Goal: Task Accomplishment & Management: Complete application form

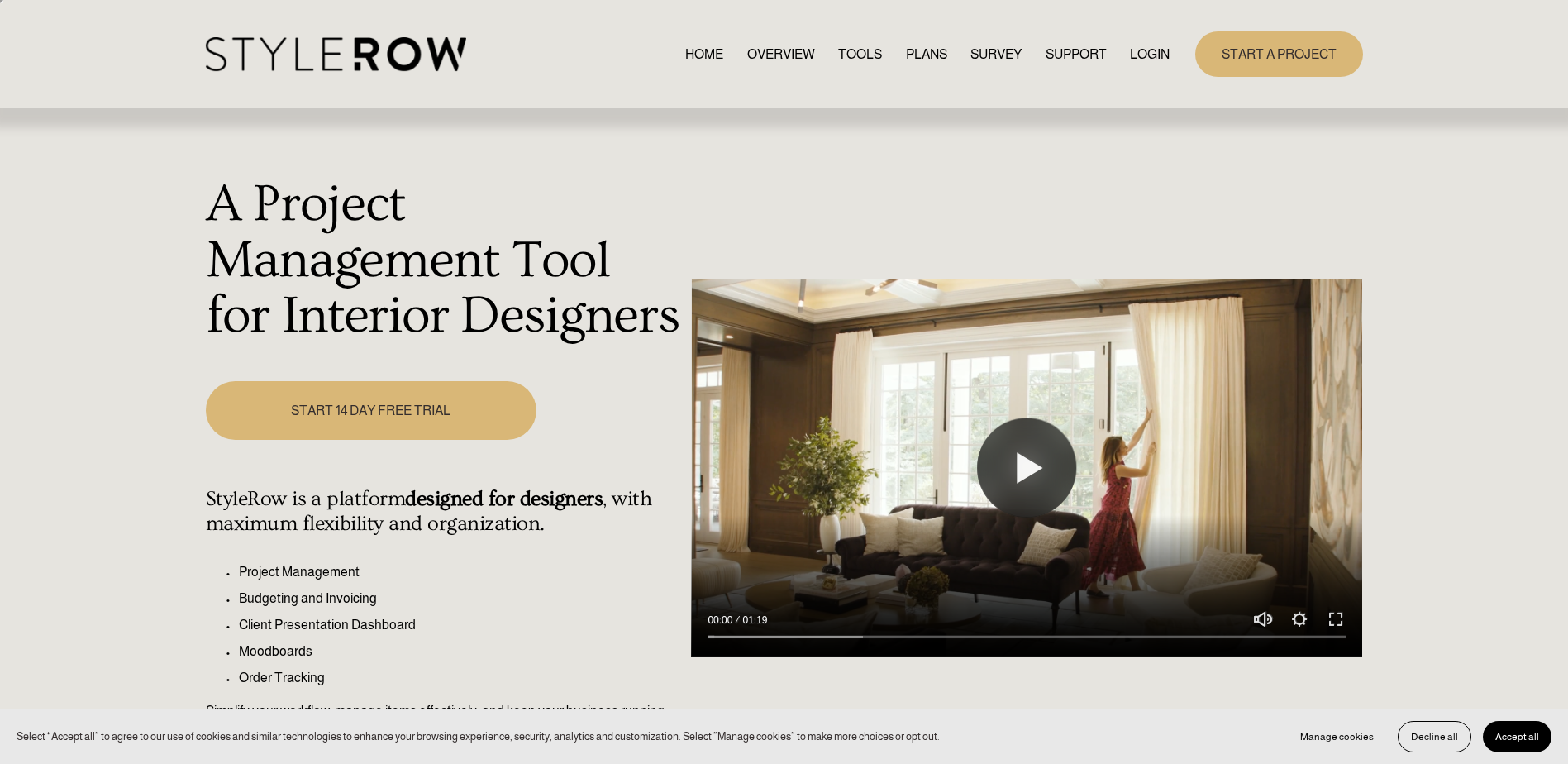
click at [316, 403] on link "START 14 DAY FREE TRIAL" at bounding box center [372, 410] width 331 height 58
click at [346, 403] on link "START 14 DAY FREE TRIAL" at bounding box center [372, 410] width 331 height 58
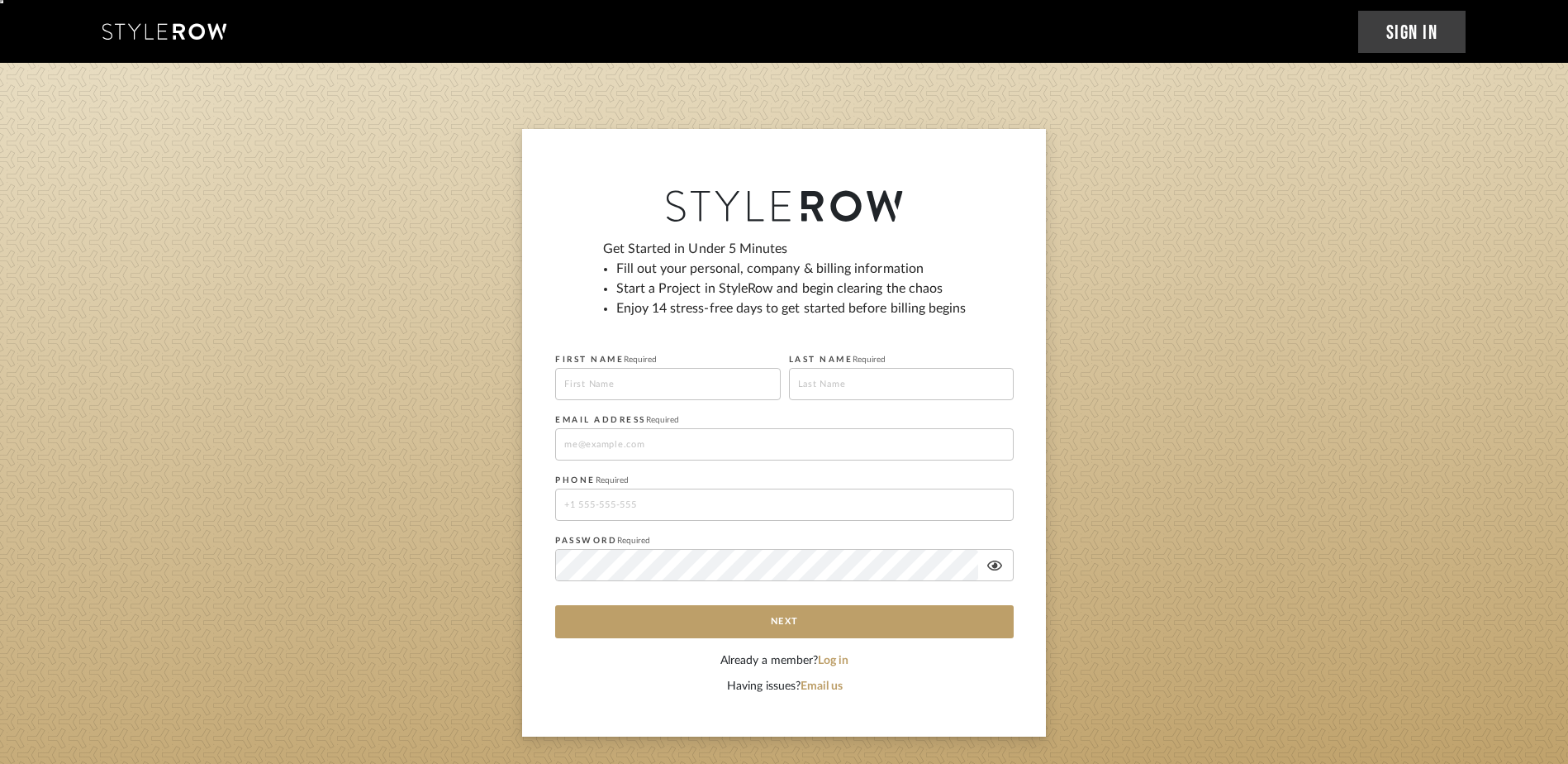
type input "Ashley"
type input "Ostrander"
type input "authenticdesignstudio@yahoo.com"
type input "14802750356"
drag, startPoint x: 769, startPoint y: 447, endPoint x: 539, endPoint y: 450, distance: 230.0
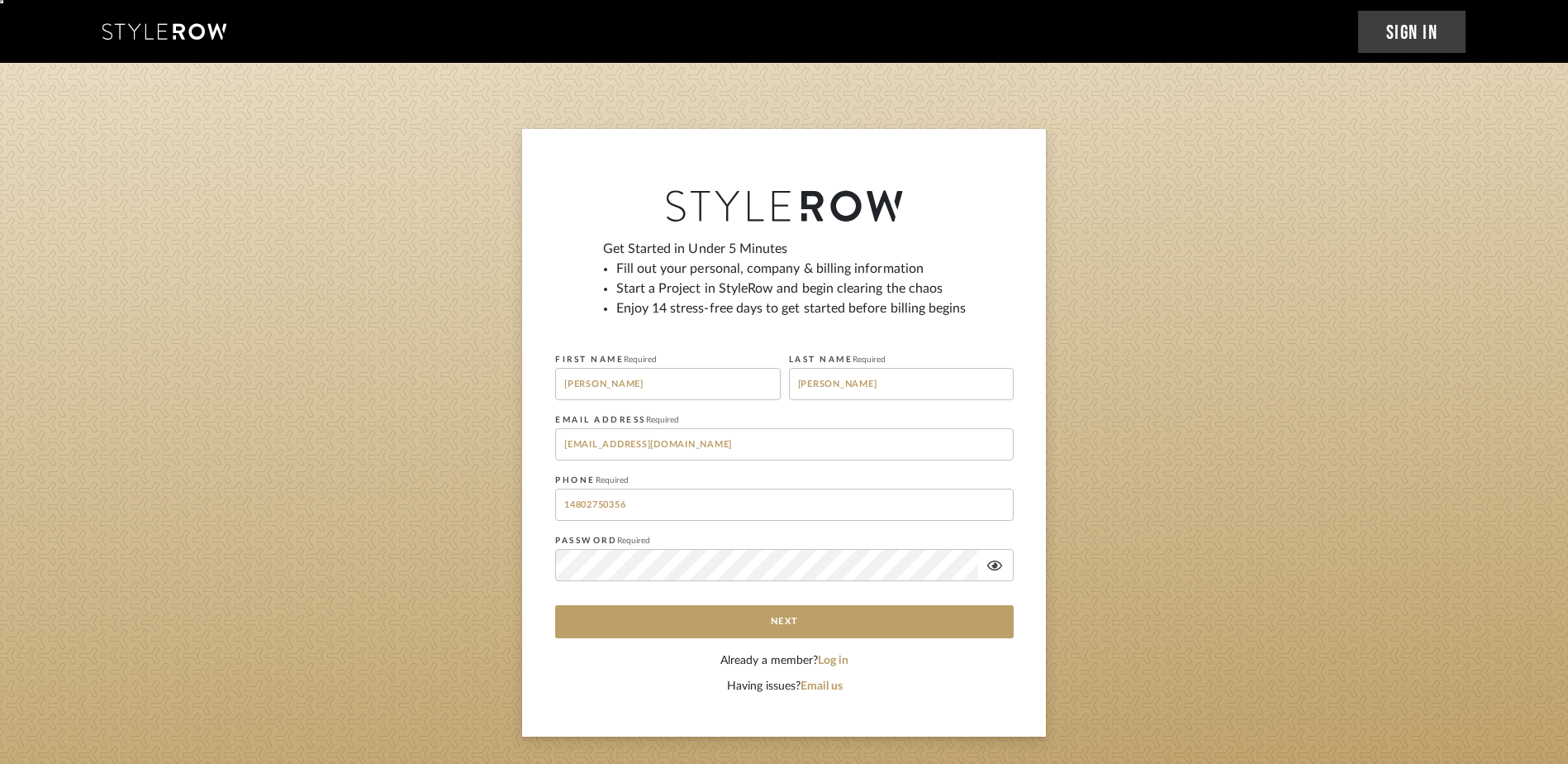
click at [539, 450] on div "Get Started in Under 5 Minutes Fill out your personal, company & billing inform…" at bounding box center [784, 433] width 524 height 608
type input "ashley@authenticdesign.studio"
click at [997, 556] on div at bounding box center [784, 564] width 458 height 33
click at [515, 546] on sign-up "Get Started in Under 5 Minutes Fill out your personal, company & billing inform…" at bounding box center [784, 433] width 1568 height 608
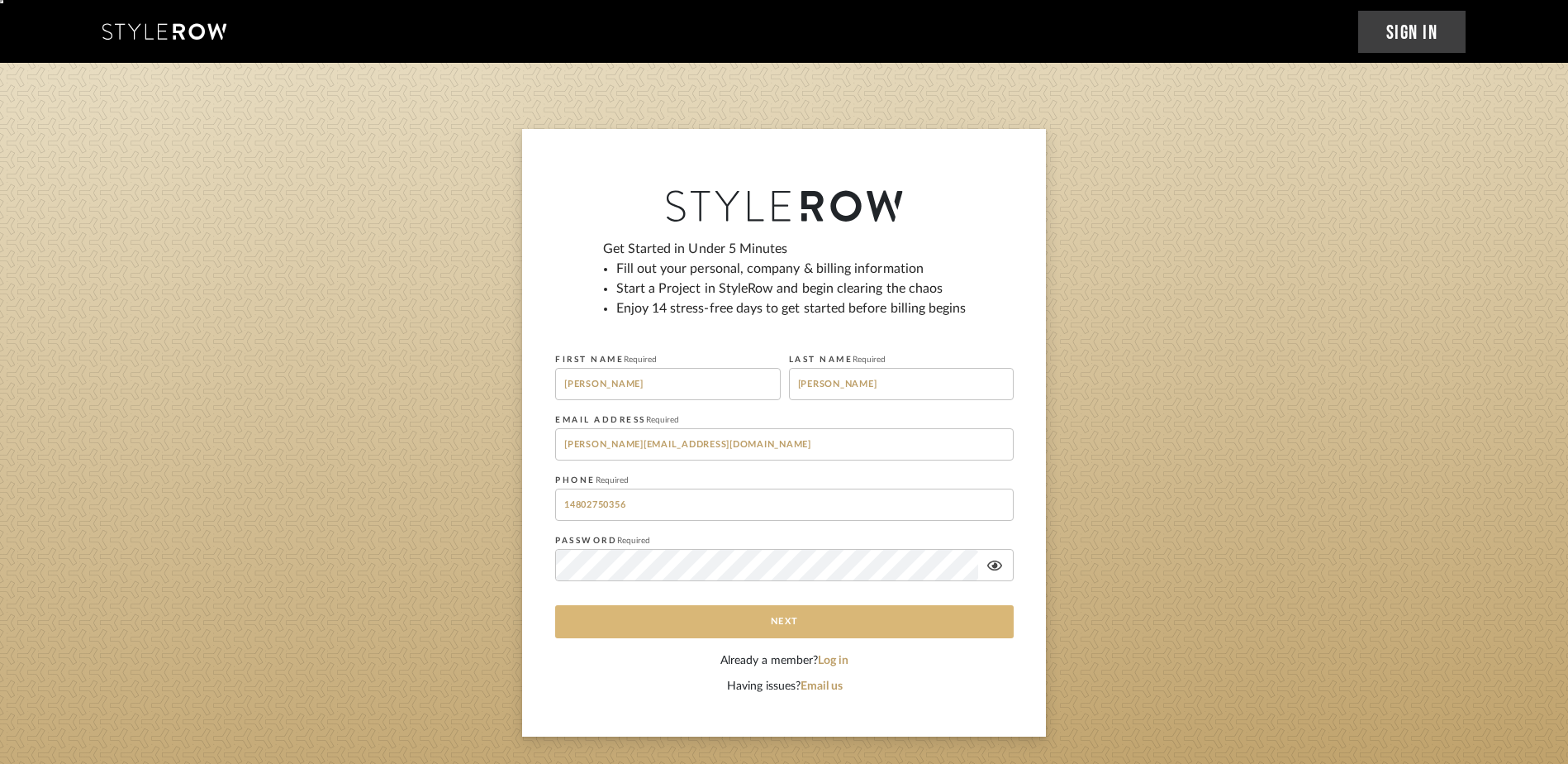
click at [574, 625] on button "Next" at bounding box center [784, 622] width 458 height 33
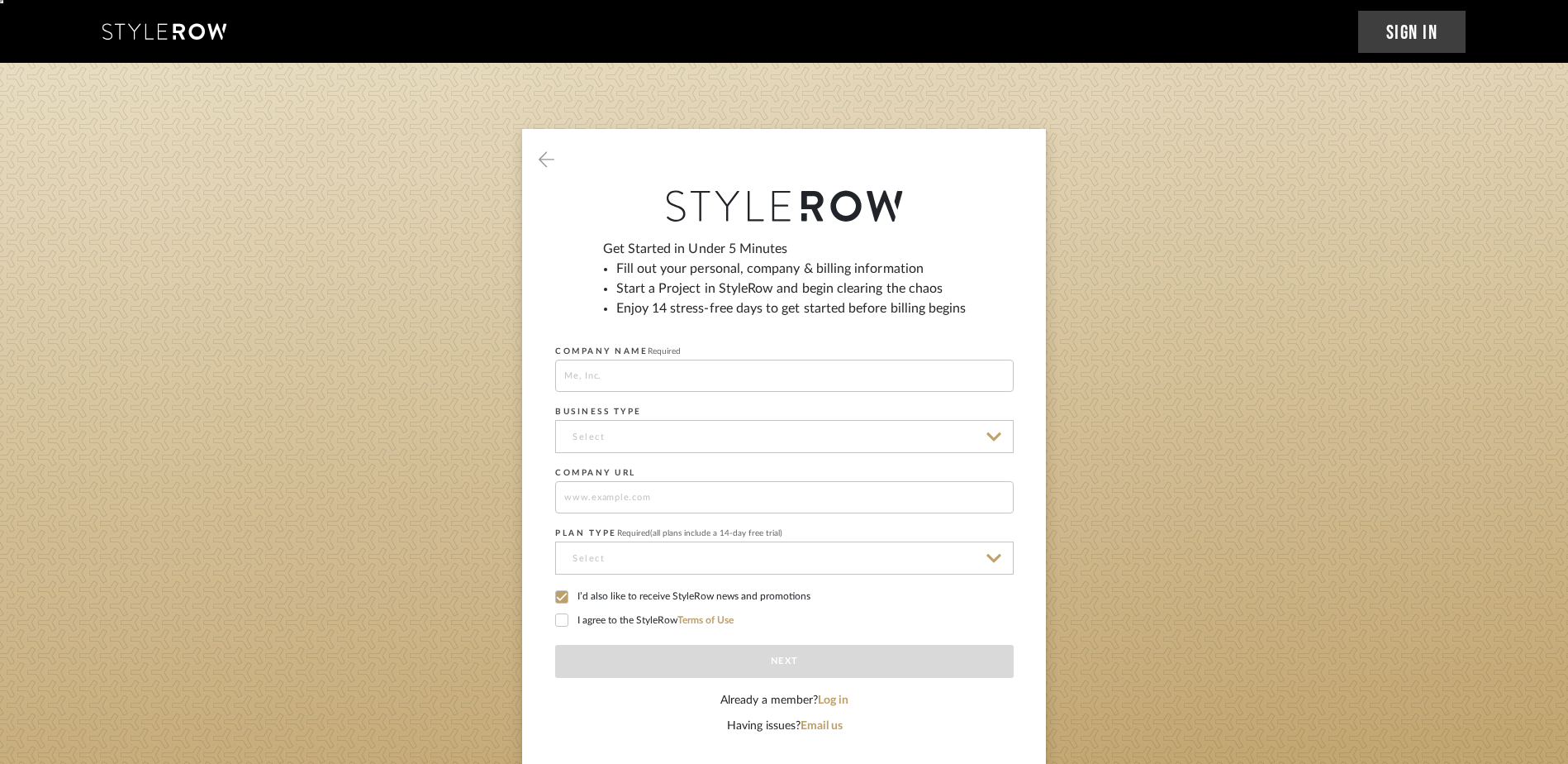
click at [678, 385] on input at bounding box center [784, 376] width 458 height 33
type input "Authentic Design Studio"
click at [708, 434] on input at bounding box center [784, 437] width 458 height 33
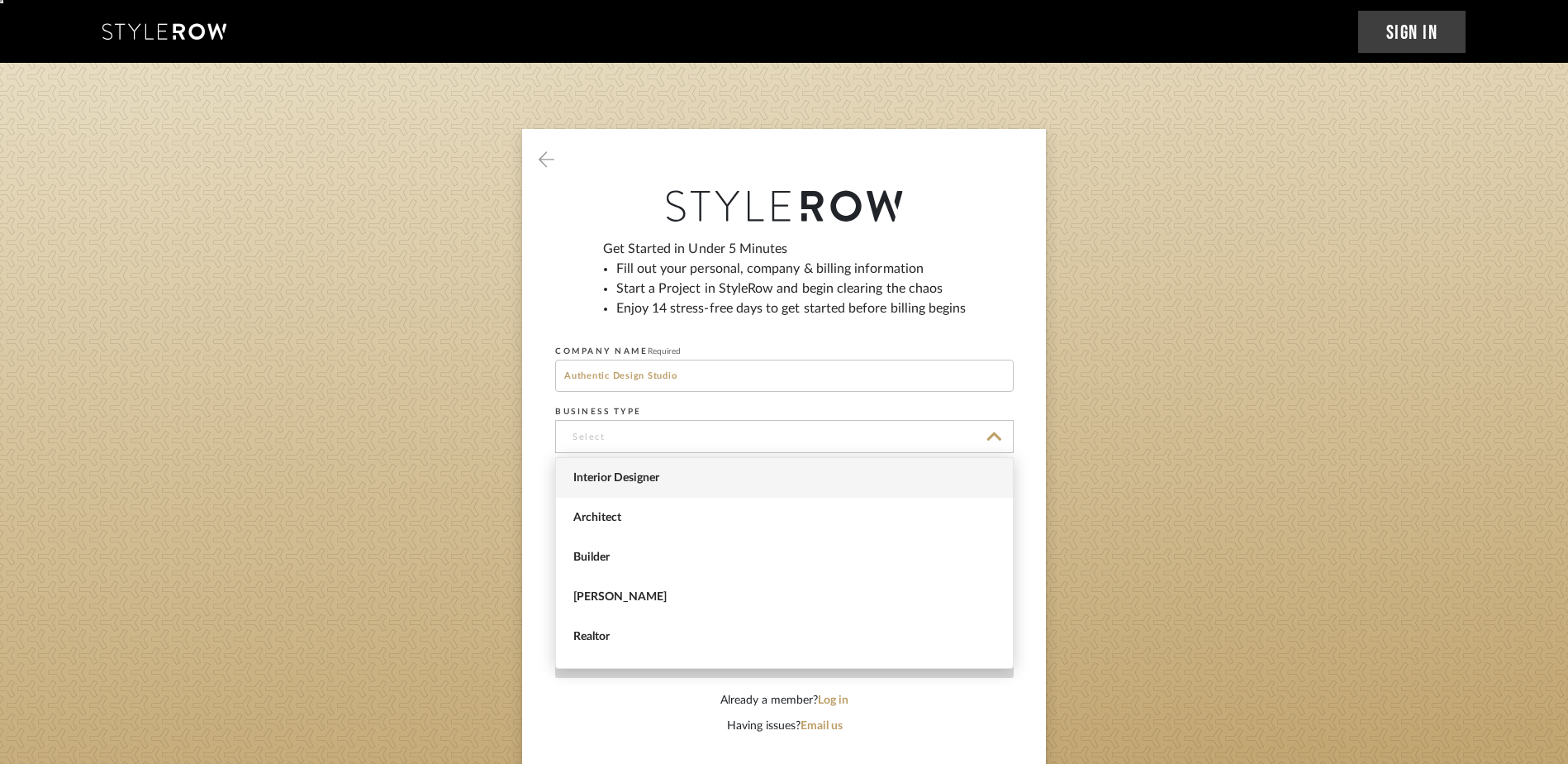
click at [653, 464] on span "Interior Designer" at bounding box center [784, 478] width 456 height 40
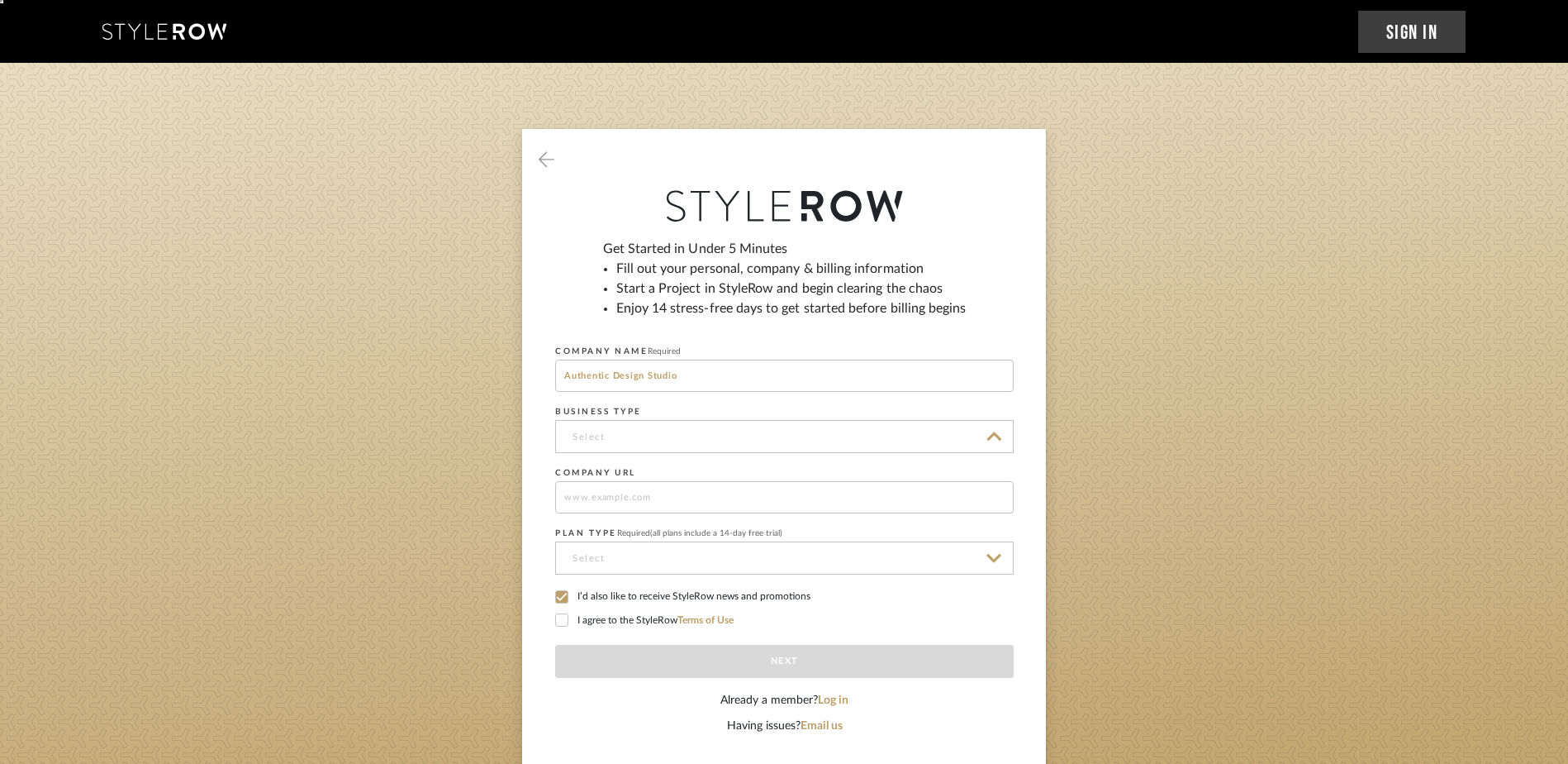
type input "Interior Designer"
click at [756, 499] on input at bounding box center [784, 497] width 458 height 33
type input "www.authenticdesign.studio"
click at [728, 558] on input at bounding box center [784, 558] width 458 height 33
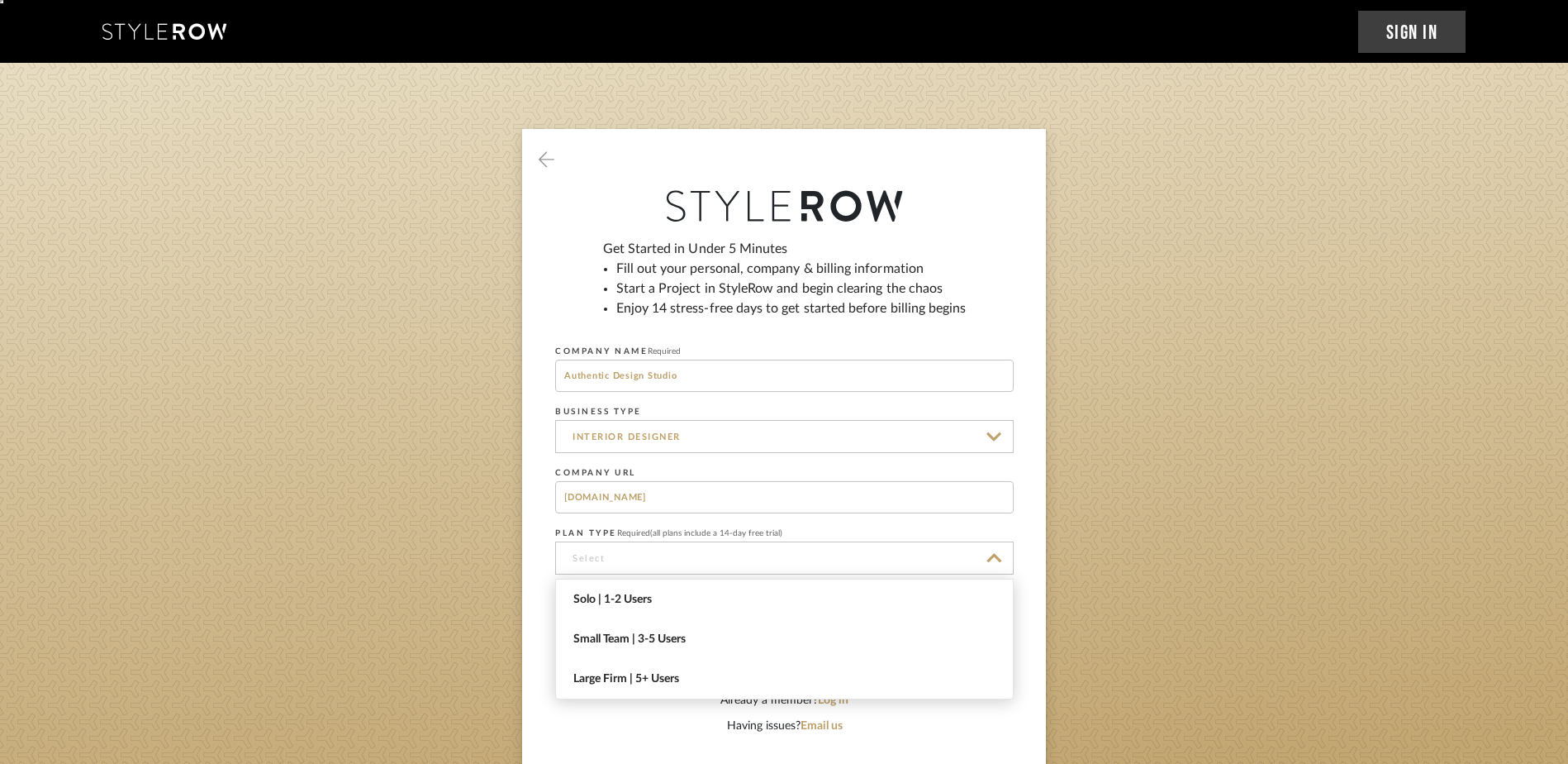
click at [668, 576] on div "Solo | 1-2 Users Small Team | 3-5 Users Large Firm | 5+ Users" at bounding box center [784, 636] width 458 height 124
click at [639, 596] on span "Solo | 1-2 Users" at bounding box center [786, 600] width 426 height 14
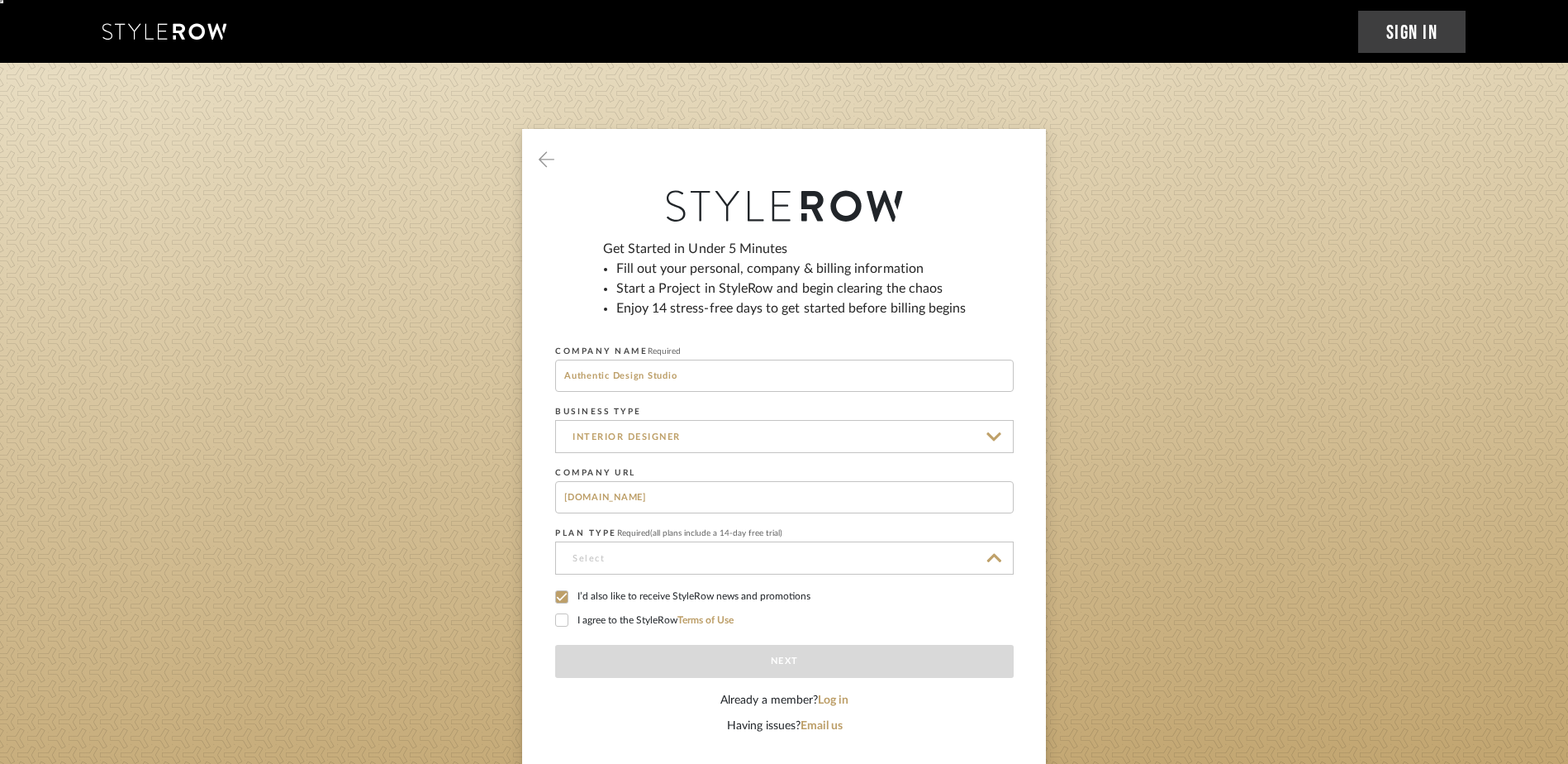
type input "Solo | 1-2 Users"
click at [560, 594] on icon at bounding box center [562, 597] width 12 height 12
click at [557, 620] on icon at bounding box center [562, 620] width 12 height 12
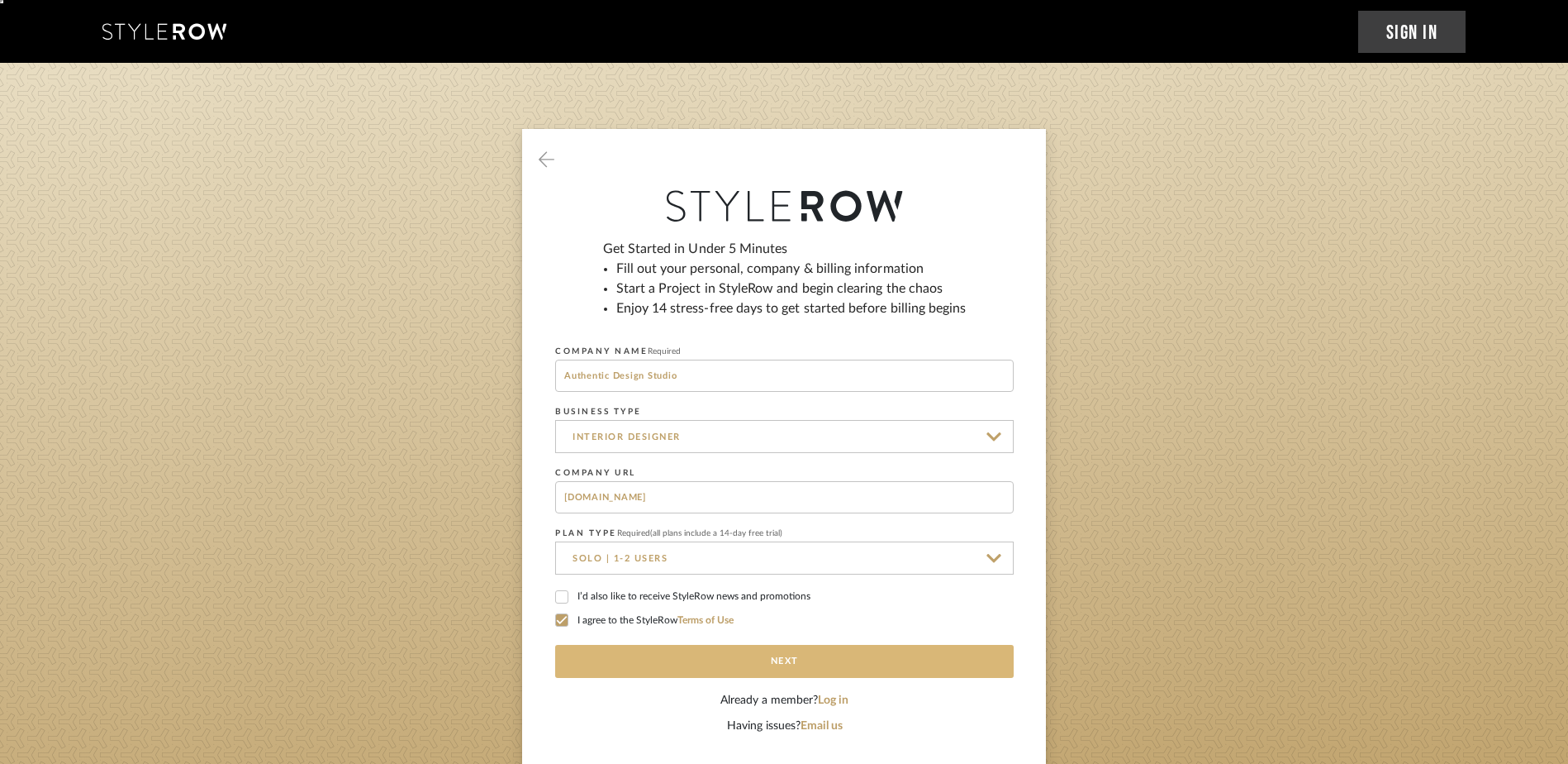
click at [917, 655] on button "Next" at bounding box center [784, 661] width 458 height 33
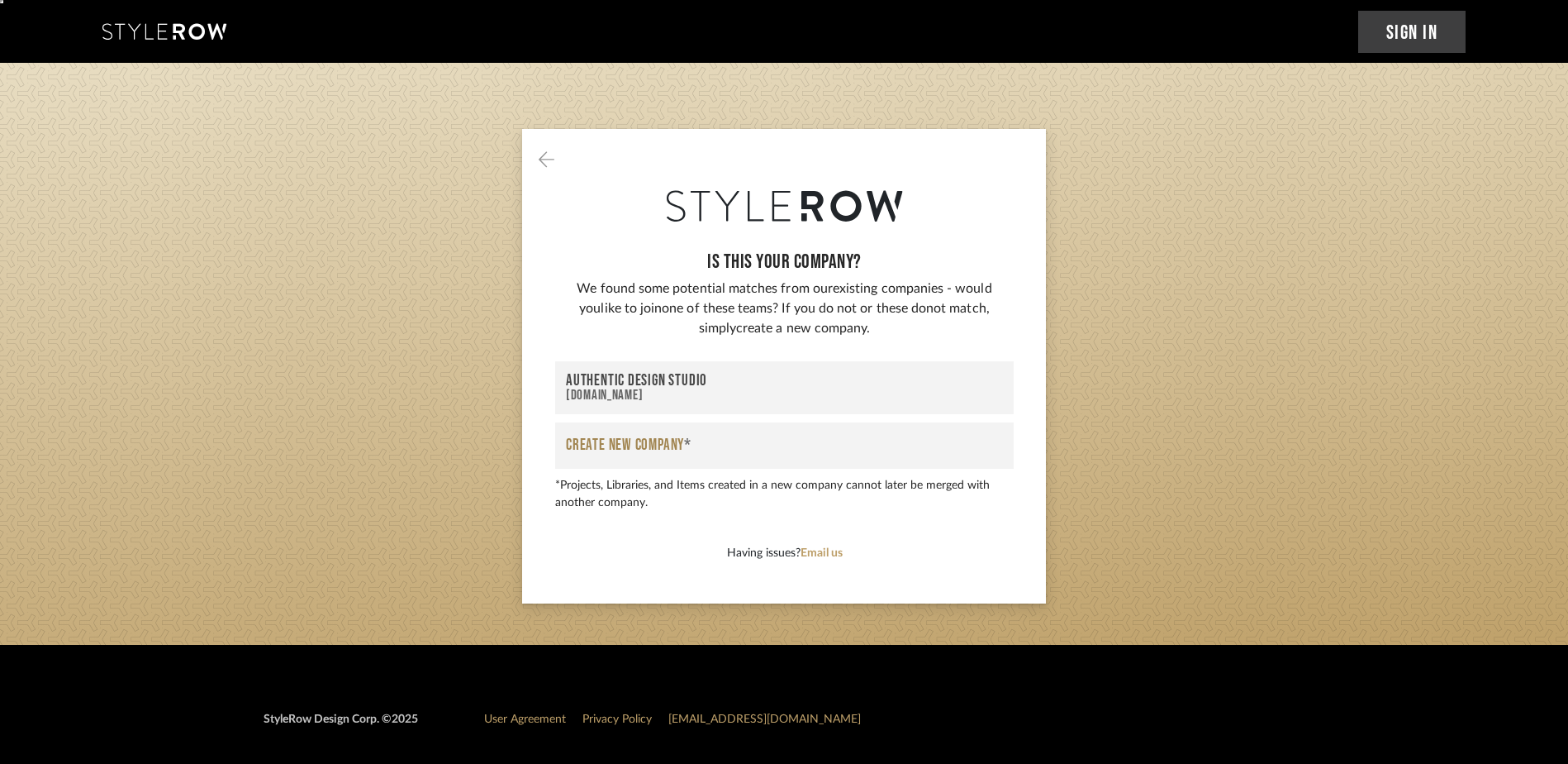
click at [616, 388] on div "Www.authenticdesign.studio" at bounding box center [784, 395] width 437 height 14
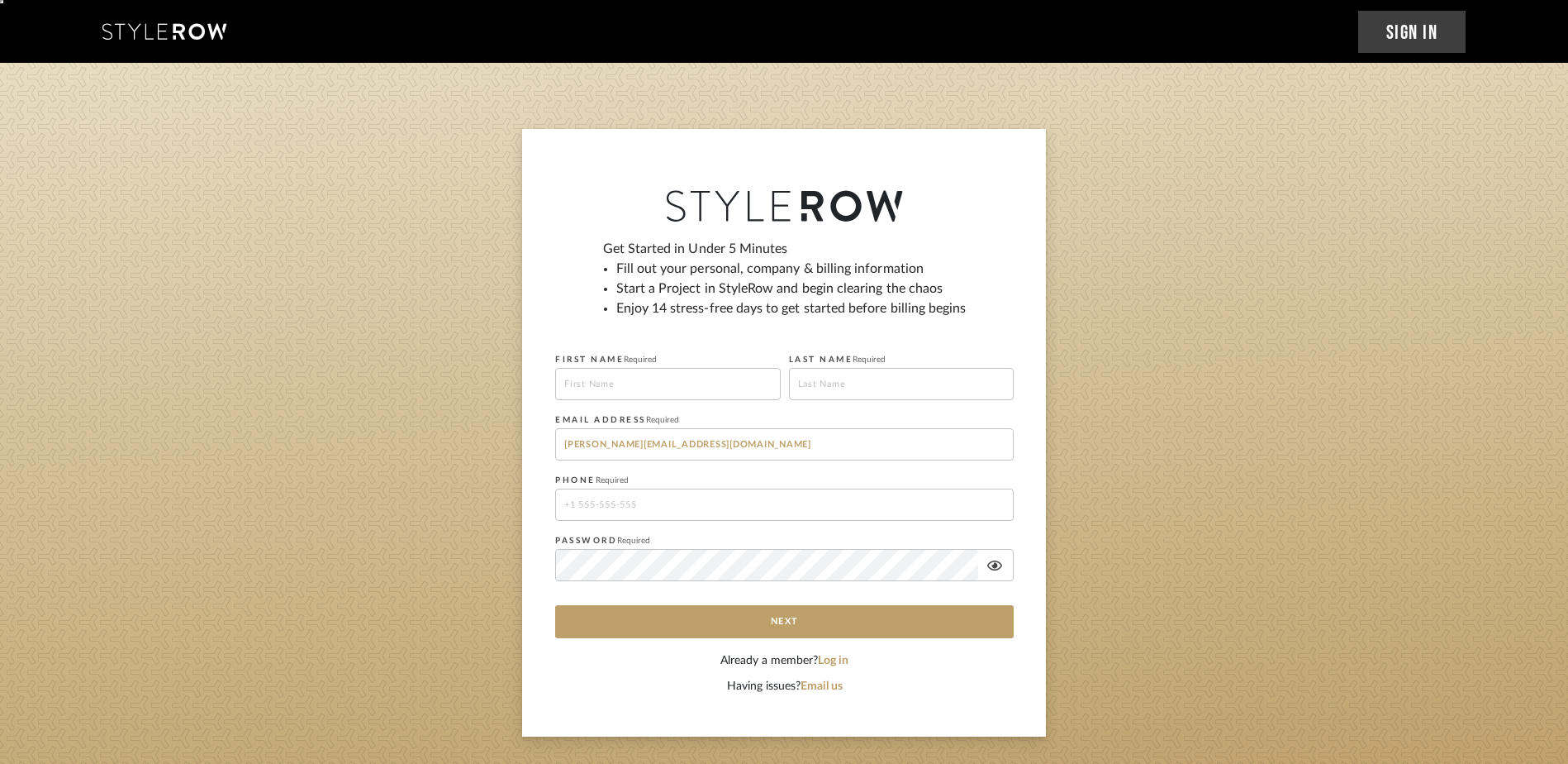
click at [1443, 20] on link "Sign In" at bounding box center [1413, 32] width 108 height 42
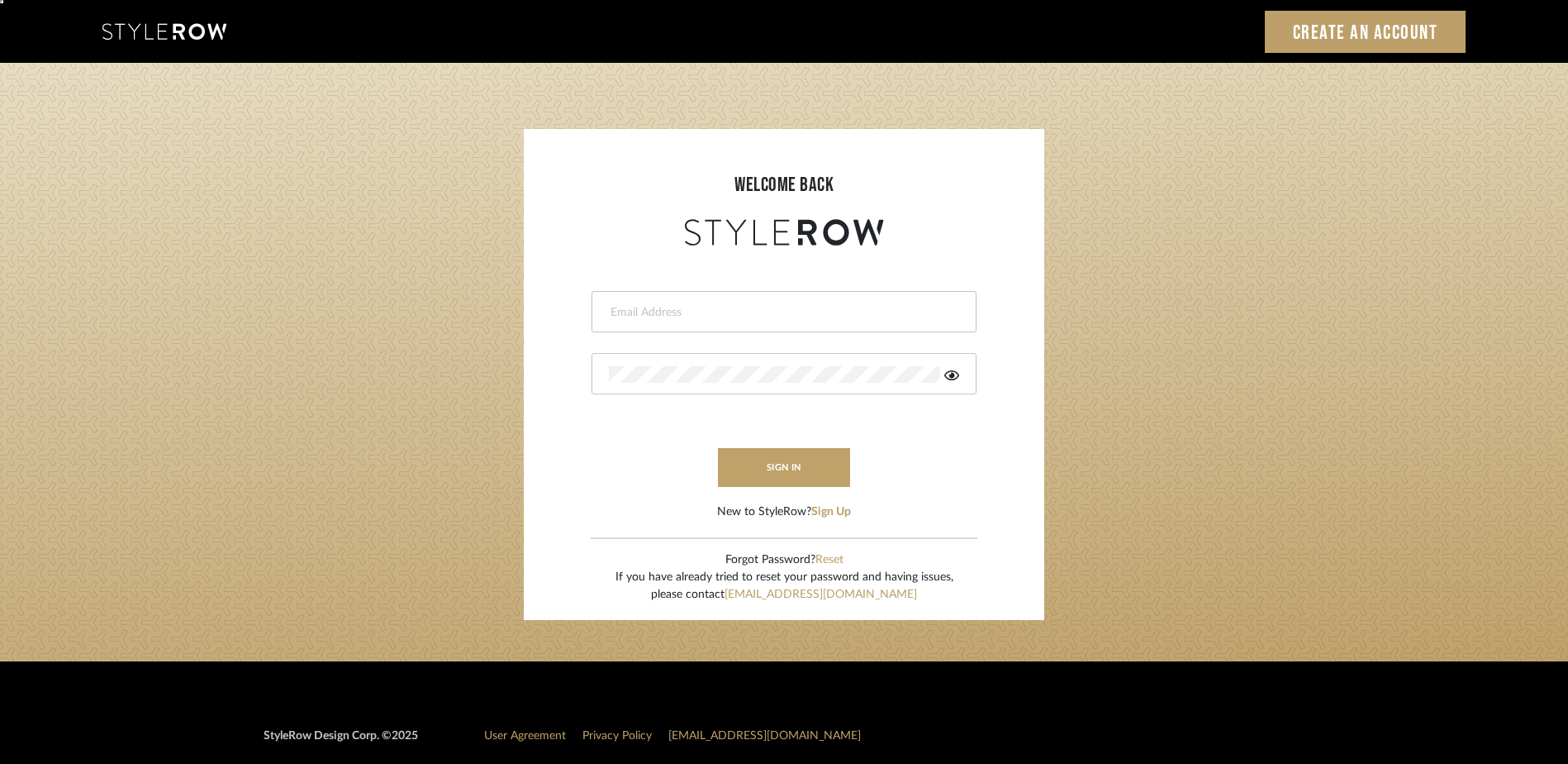
type input "ashley@authenticdesign.studio"
click at [757, 475] on button "sign in" at bounding box center [784, 468] width 132 height 39
click at [954, 373] on icon at bounding box center [952, 376] width 15 height 13
click at [954, 373] on icon at bounding box center [953, 376] width 17 height 13
click at [954, 373] on icon at bounding box center [952, 376] width 15 height 13
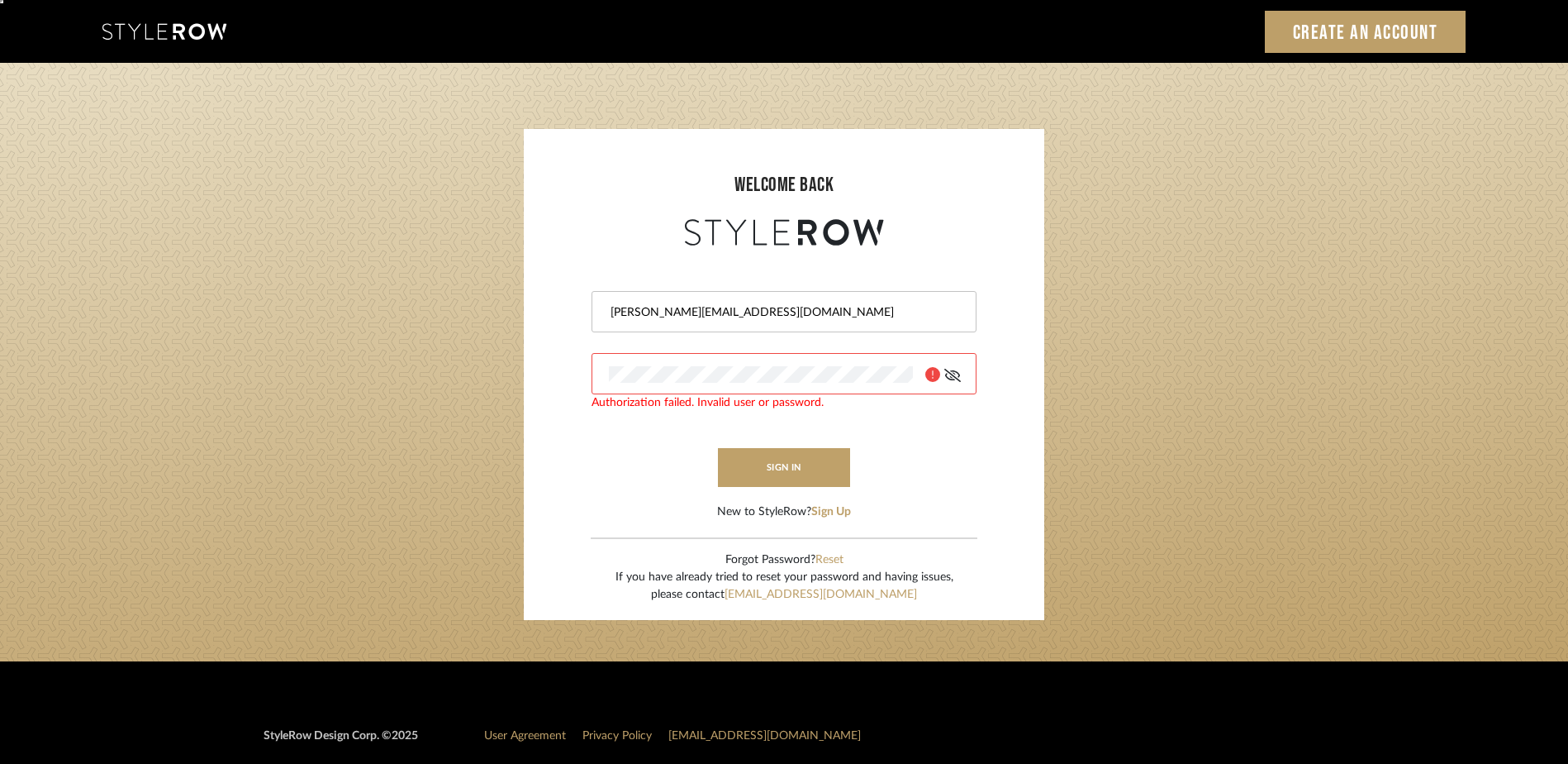
click at [953, 373] on icon at bounding box center [953, 376] width 17 height 13
click at [843, 512] on button "Sign Up" at bounding box center [831, 512] width 40 height 18
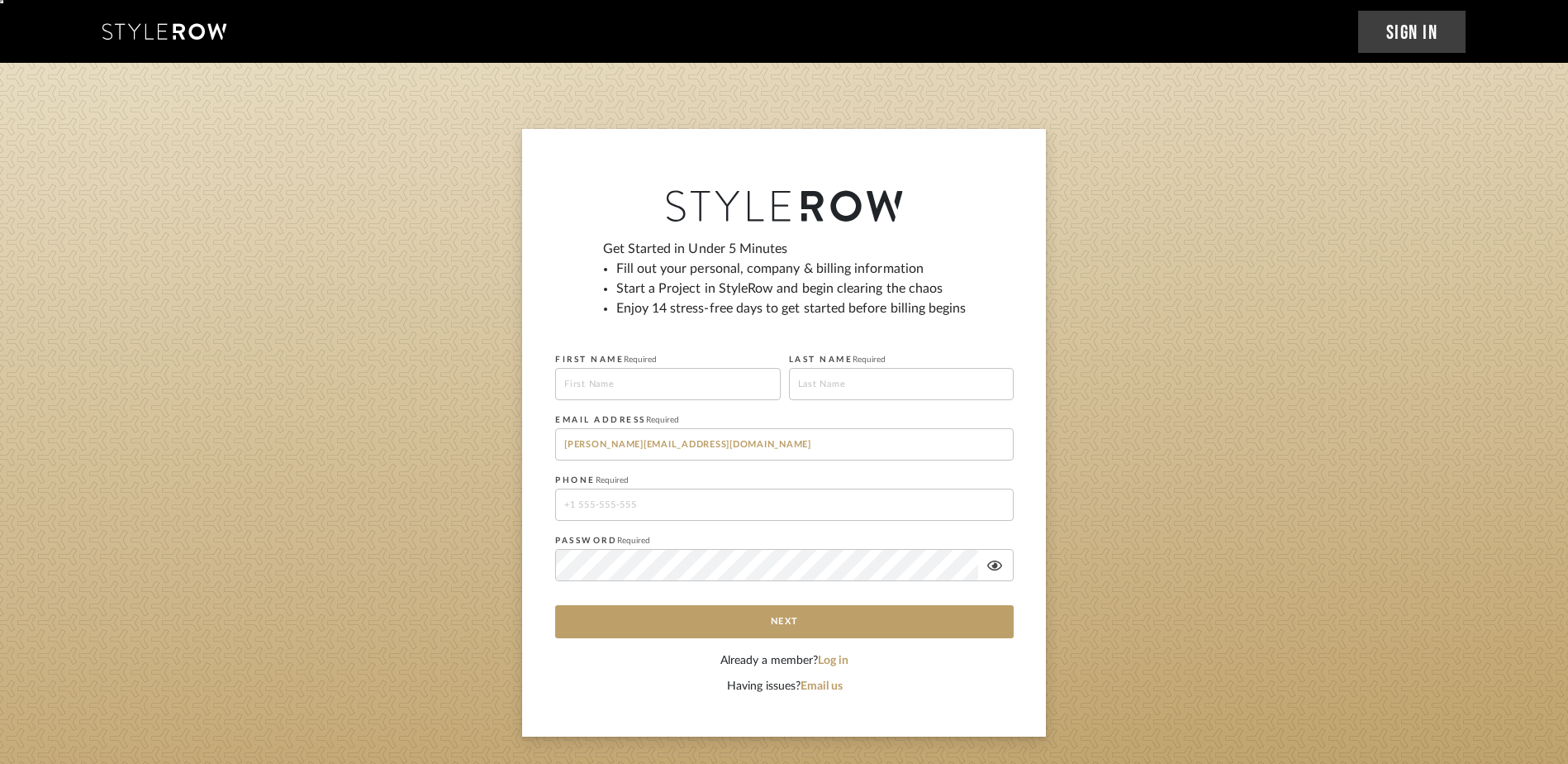
click at [733, 372] on input at bounding box center [668, 384] width 225 height 33
type input "Ashley"
type input "Ostrander"
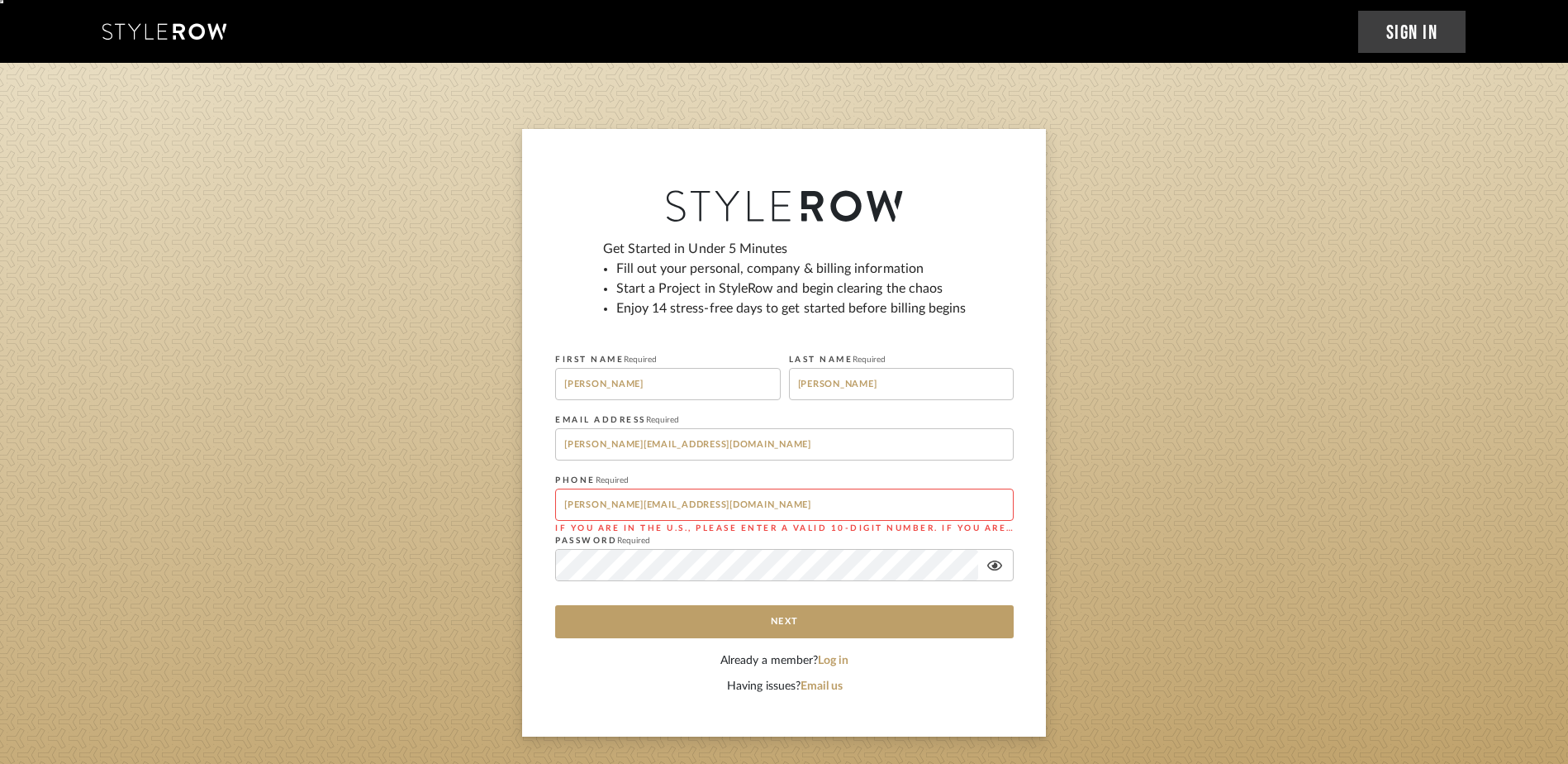
drag, startPoint x: 744, startPoint y: 504, endPoint x: 538, endPoint y: 506, distance: 206.0
click at [538, 506] on div "Get Started in Under 5 Minutes Fill out your personal, company & billing inform…" at bounding box center [784, 433] width 524 height 608
type input "4802750356"
click at [542, 503] on div "Get Started in Under 5 Minutes Fill out your personal, company & billing inform…" at bounding box center [784, 433] width 524 height 608
click at [842, 647] on div "Get Started in Under 5 Minutes Fill out your personal, company & billing inform…" at bounding box center [784, 445] width 458 height 413
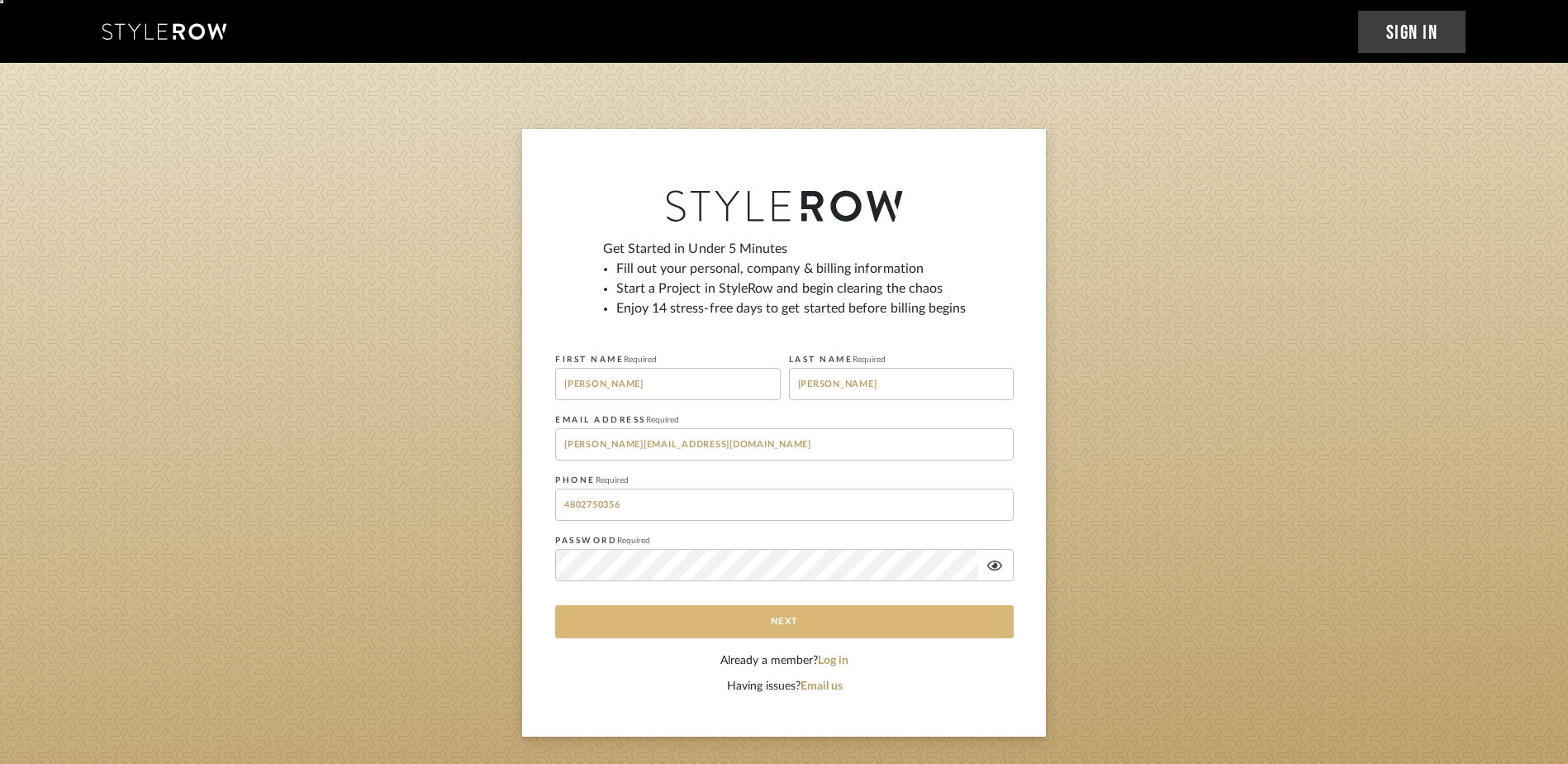
click at [889, 625] on button "Next" at bounding box center [784, 622] width 458 height 33
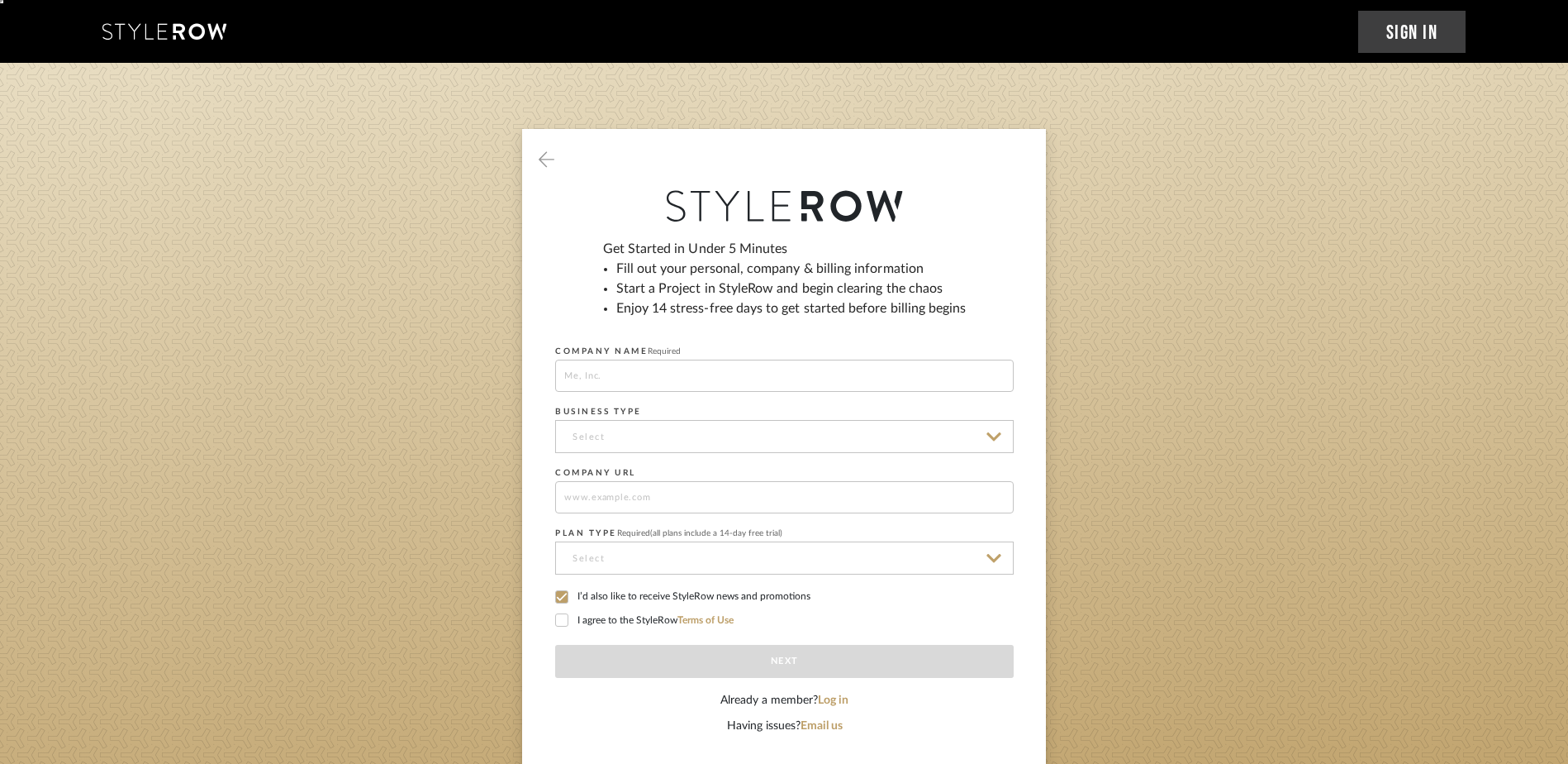
click at [643, 363] on input at bounding box center [784, 376] width 458 height 33
type input "Authentic Design Studio"
type input "www.authenticdesign.studio"
click at [650, 440] on input at bounding box center [784, 437] width 458 height 33
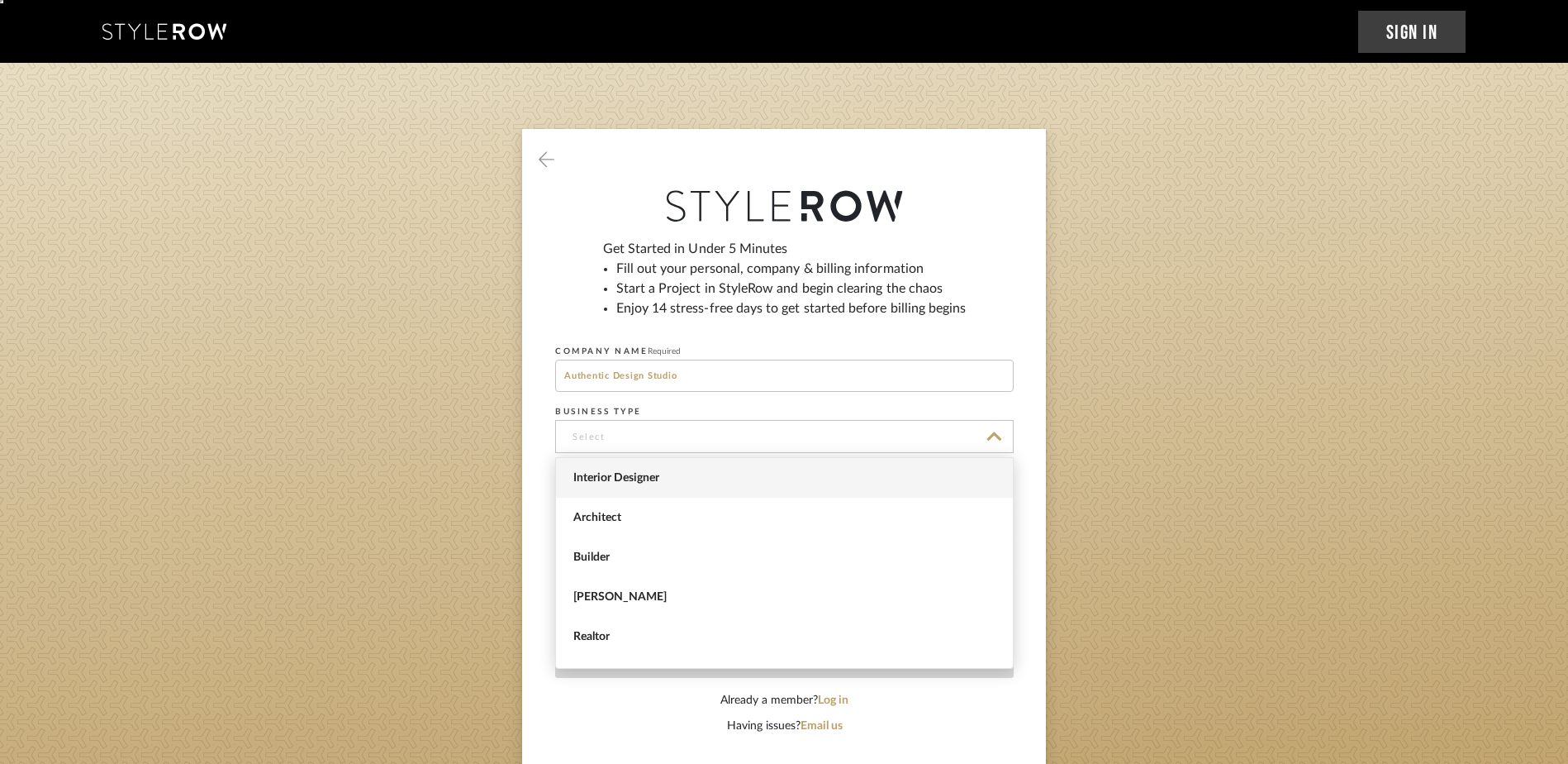
drag, startPoint x: 604, startPoint y: 514, endPoint x: 619, endPoint y: 473, distance: 43.7
click at [619, 473] on div "Interior Designer Architect Builder Stager Realtor Homeowner Other" at bounding box center [784, 562] width 458 height 211
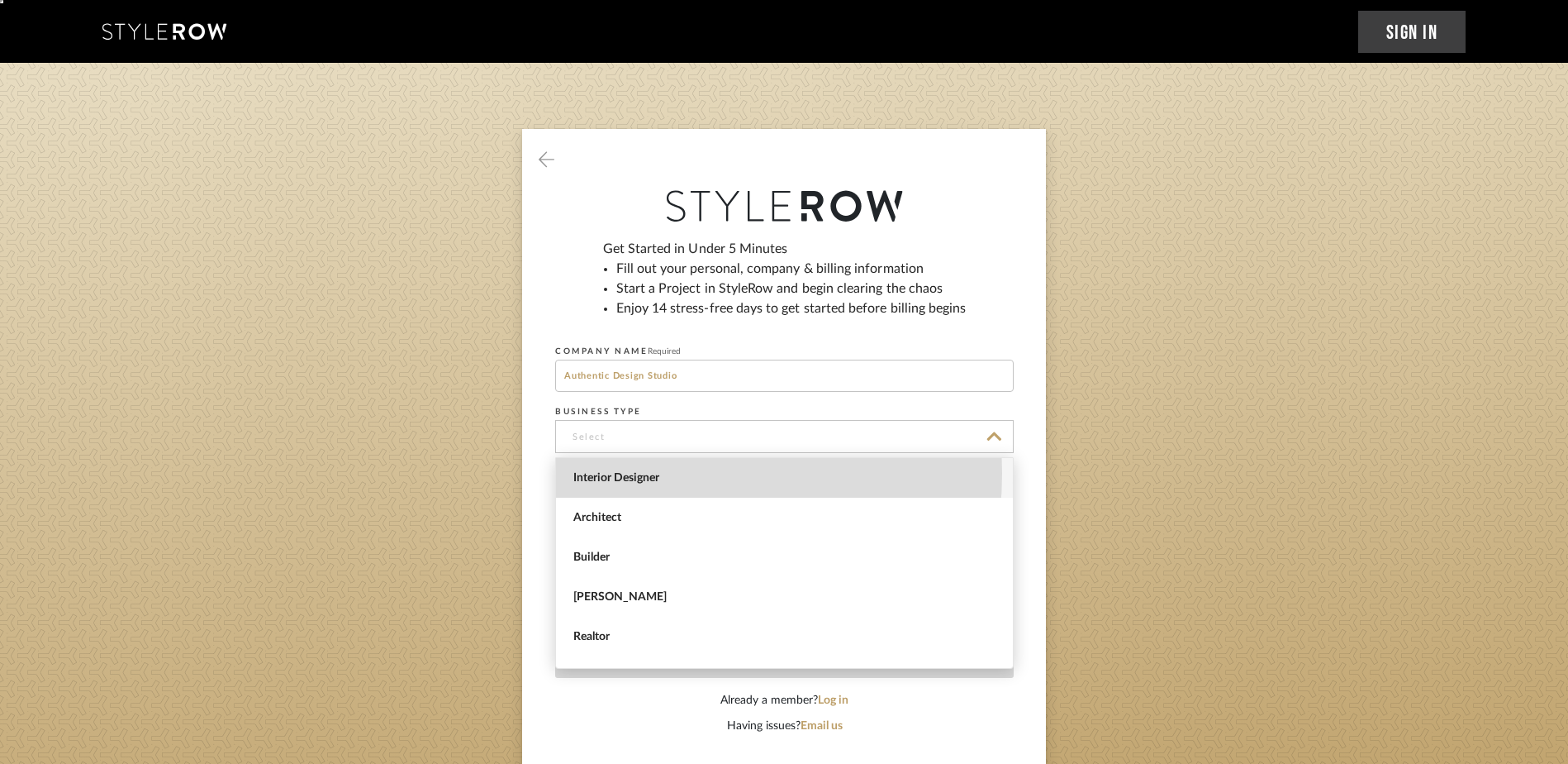
click at [619, 473] on span "Interior Designer" at bounding box center [786, 478] width 426 height 14
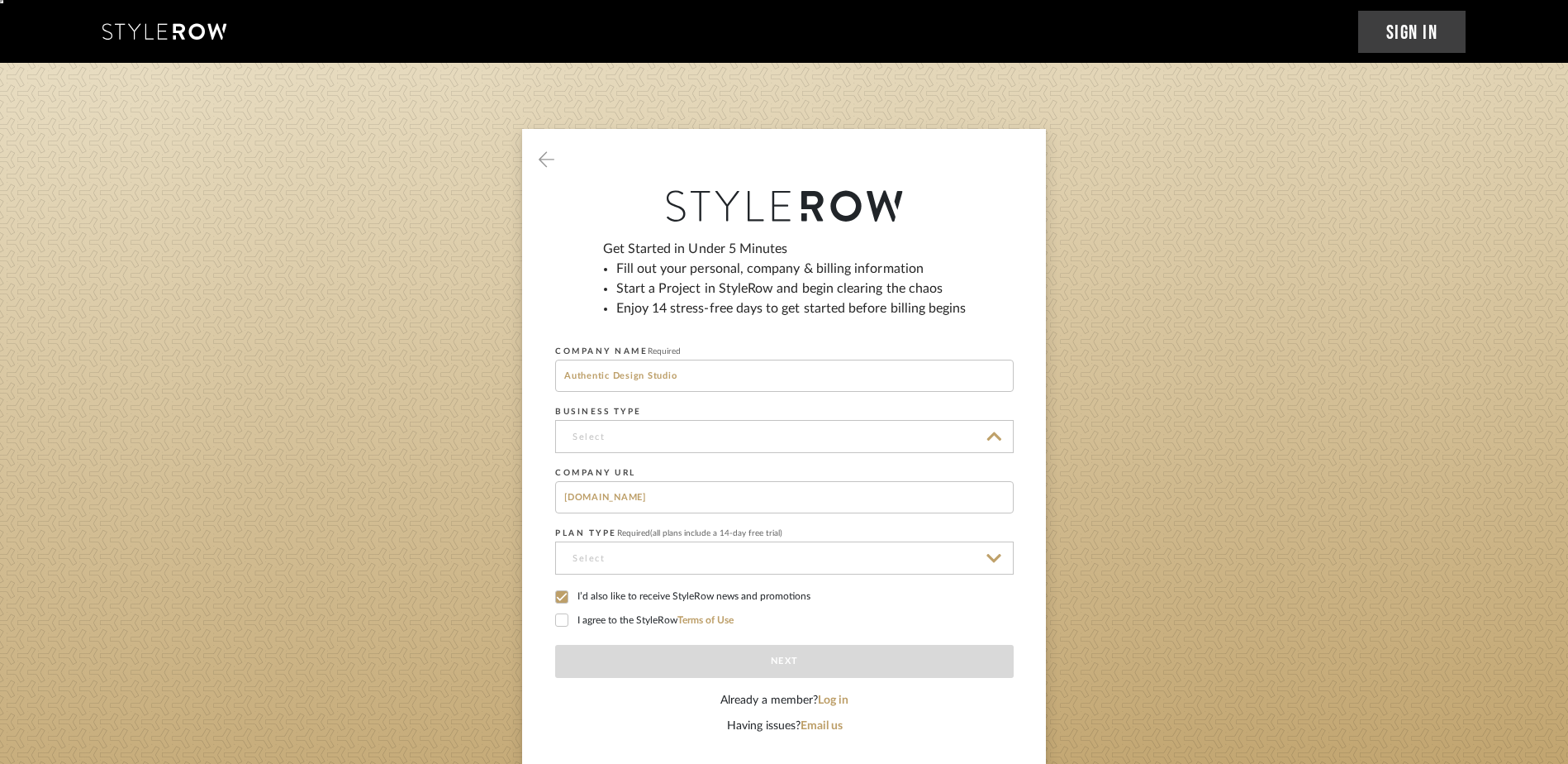
type input "Interior Designer"
click at [622, 563] on input at bounding box center [784, 558] width 458 height 33
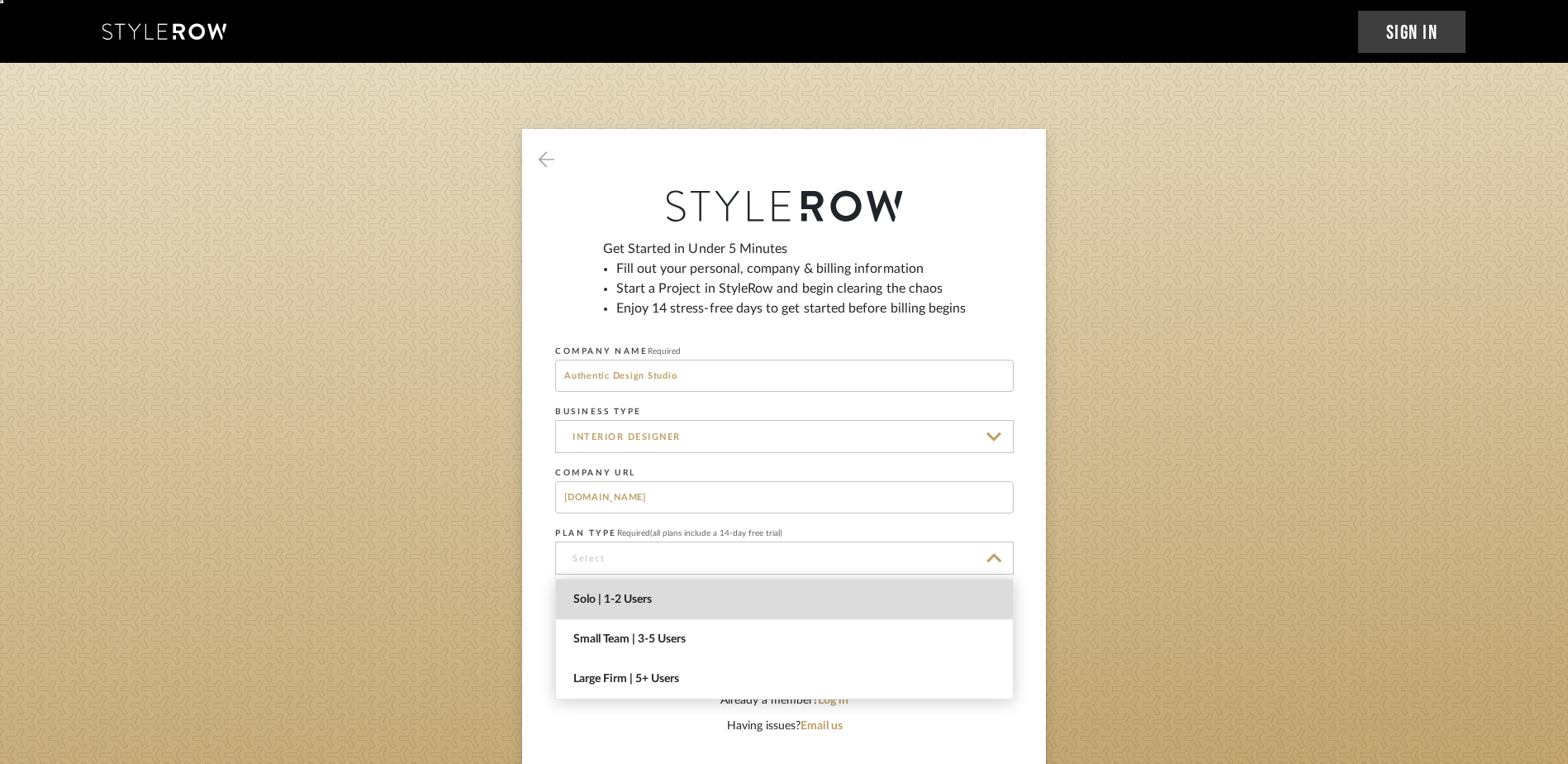
click at [606, 596] on span "Solo | 1-2 Users" at bounding box center [786, 600] width 426 height 14
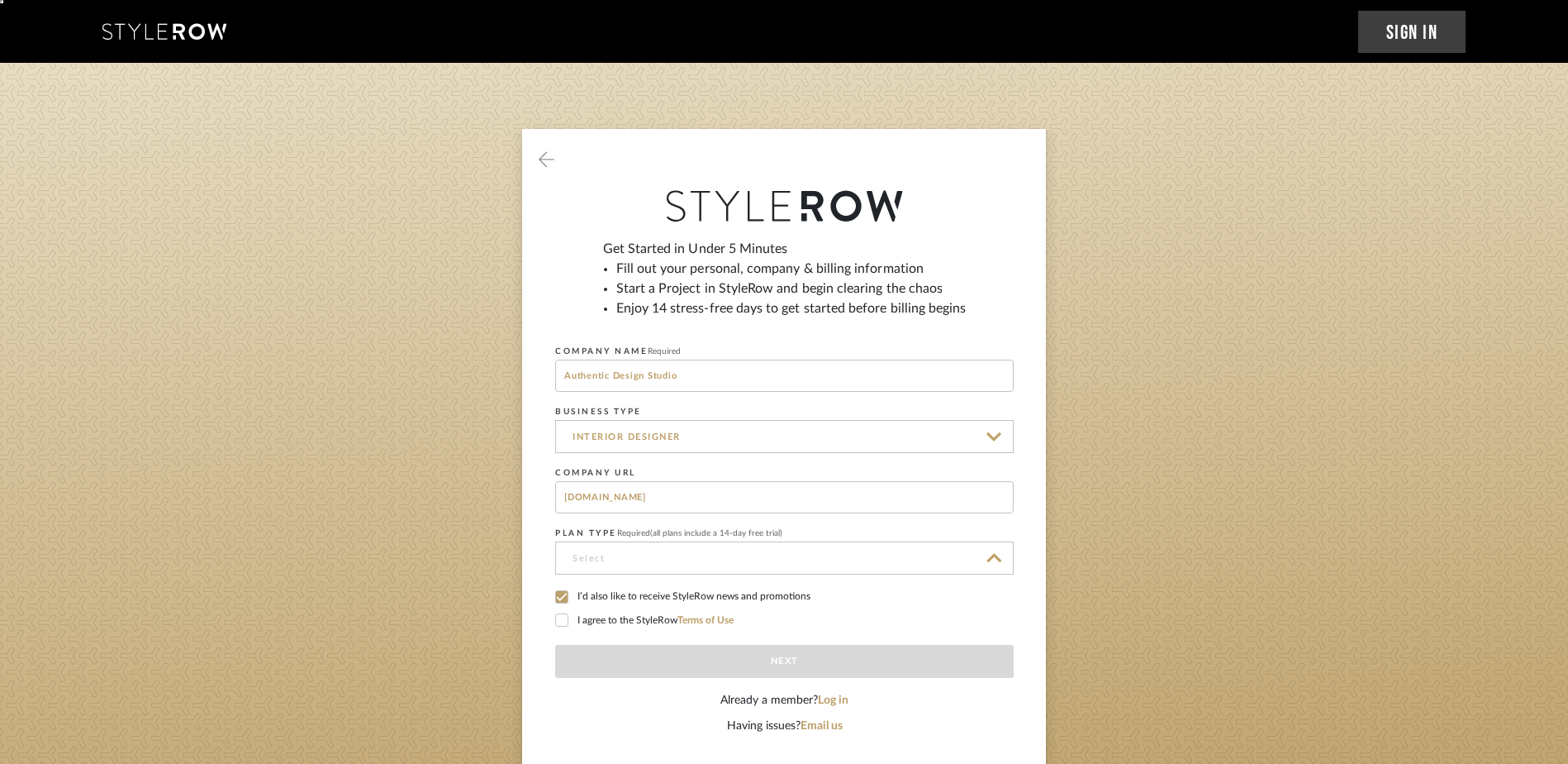
type input "Solo | 1-2 Users"
click at [574, 605] on label "I’d also like to receive StyleRow news and promotions" at bounding box center [784, 598] width 458 height 15
click at [555, 615] on div at bounding box center [562, 620] width 13 height 13
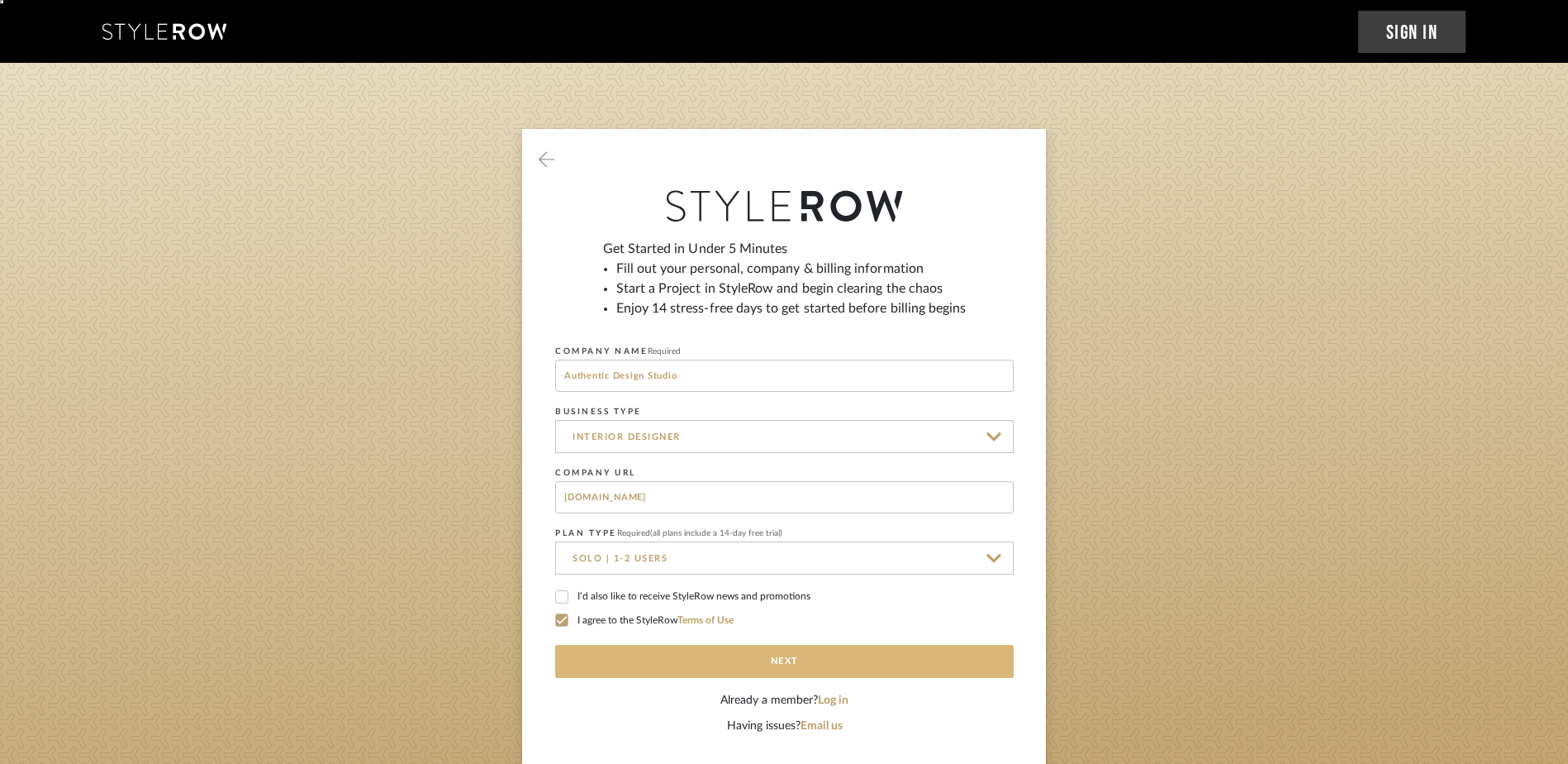
click at [677, 657] on button "Next" at bounding box center [784, 661] width 458 height 33
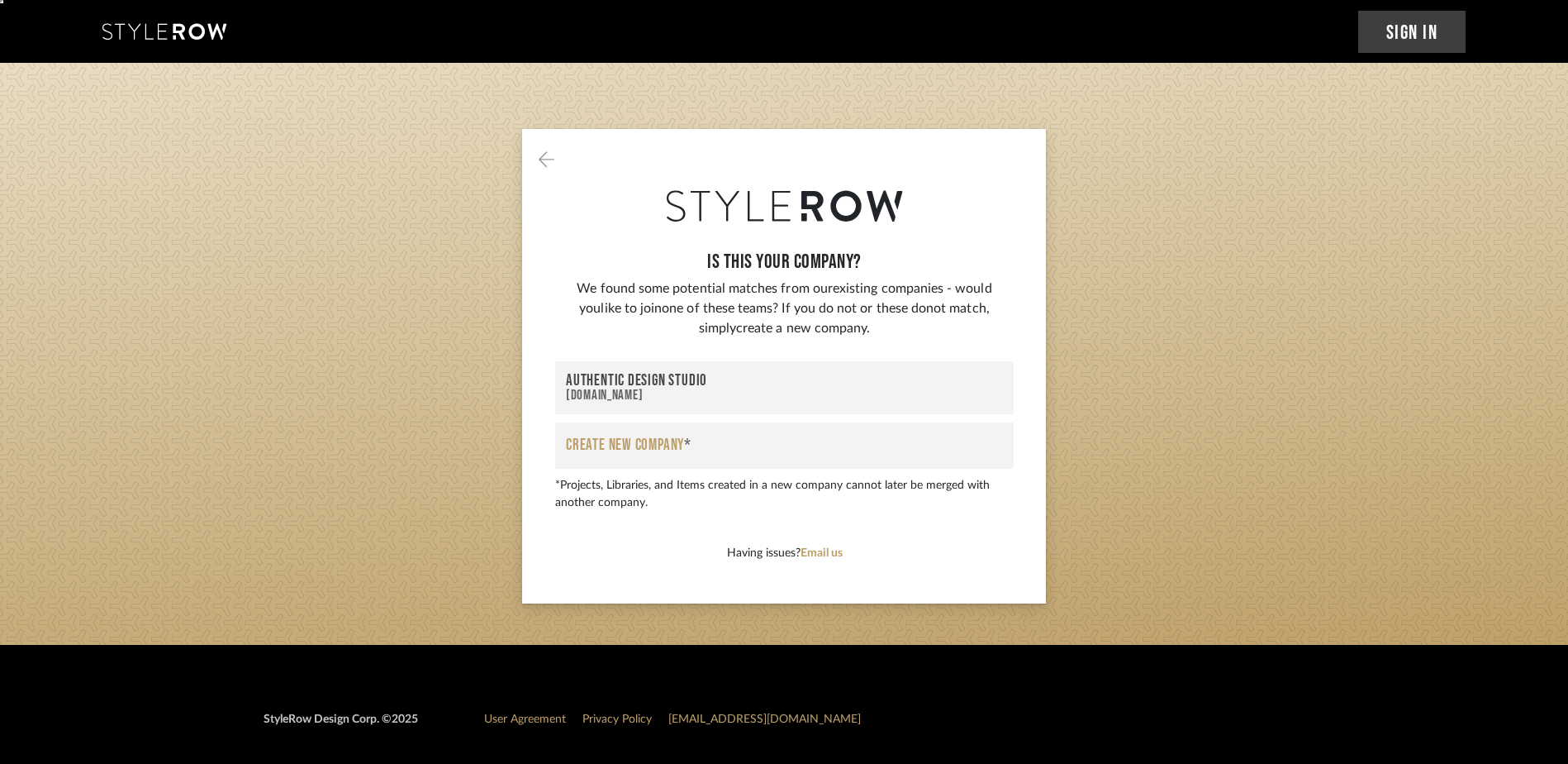
click at [616, 443] on span "Create New Company *" at bounding box center [628, 446] width 125 height 24
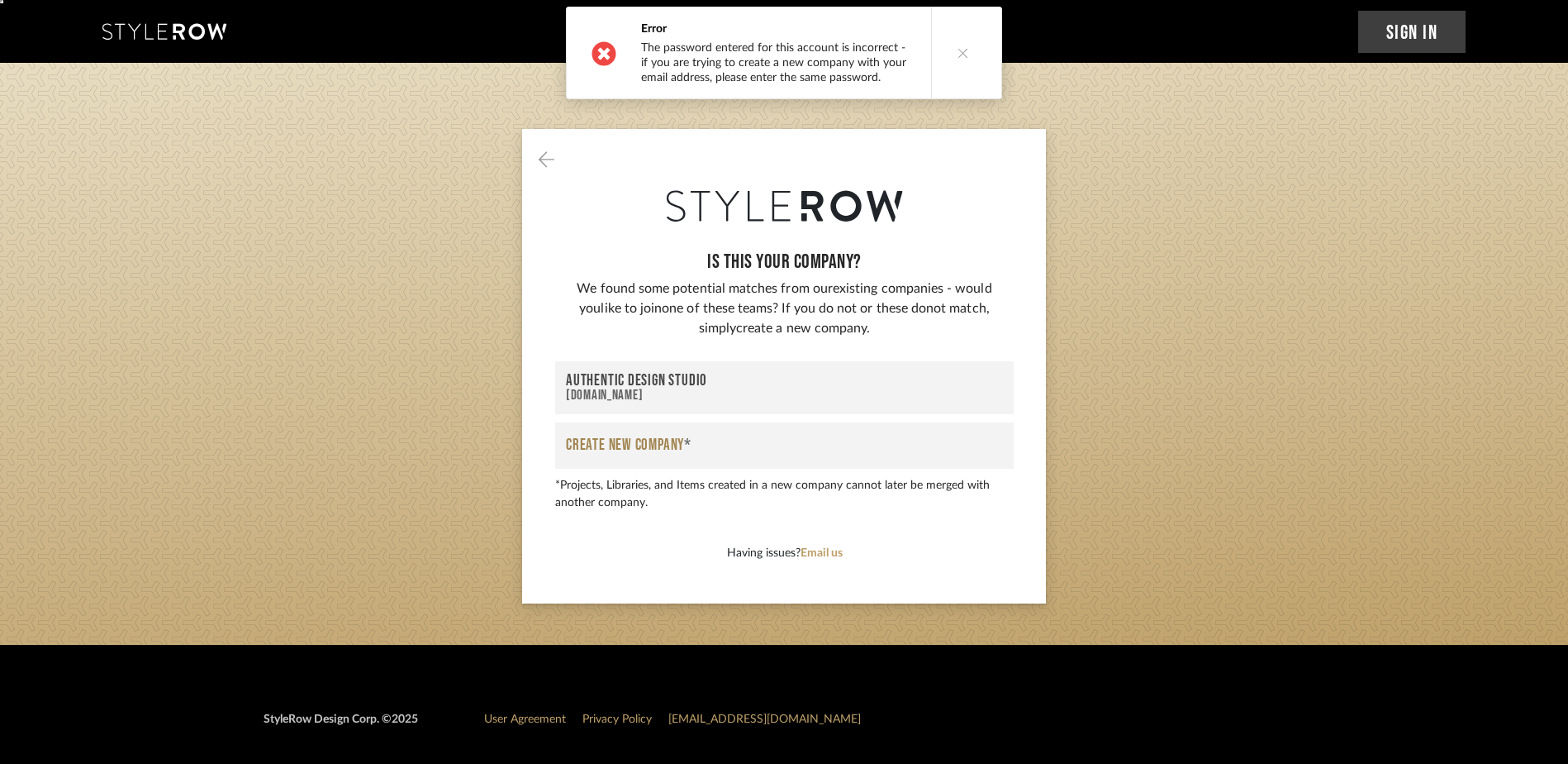
click at [965, 50] on button at bounding box center [963, 53] width 63 height 91
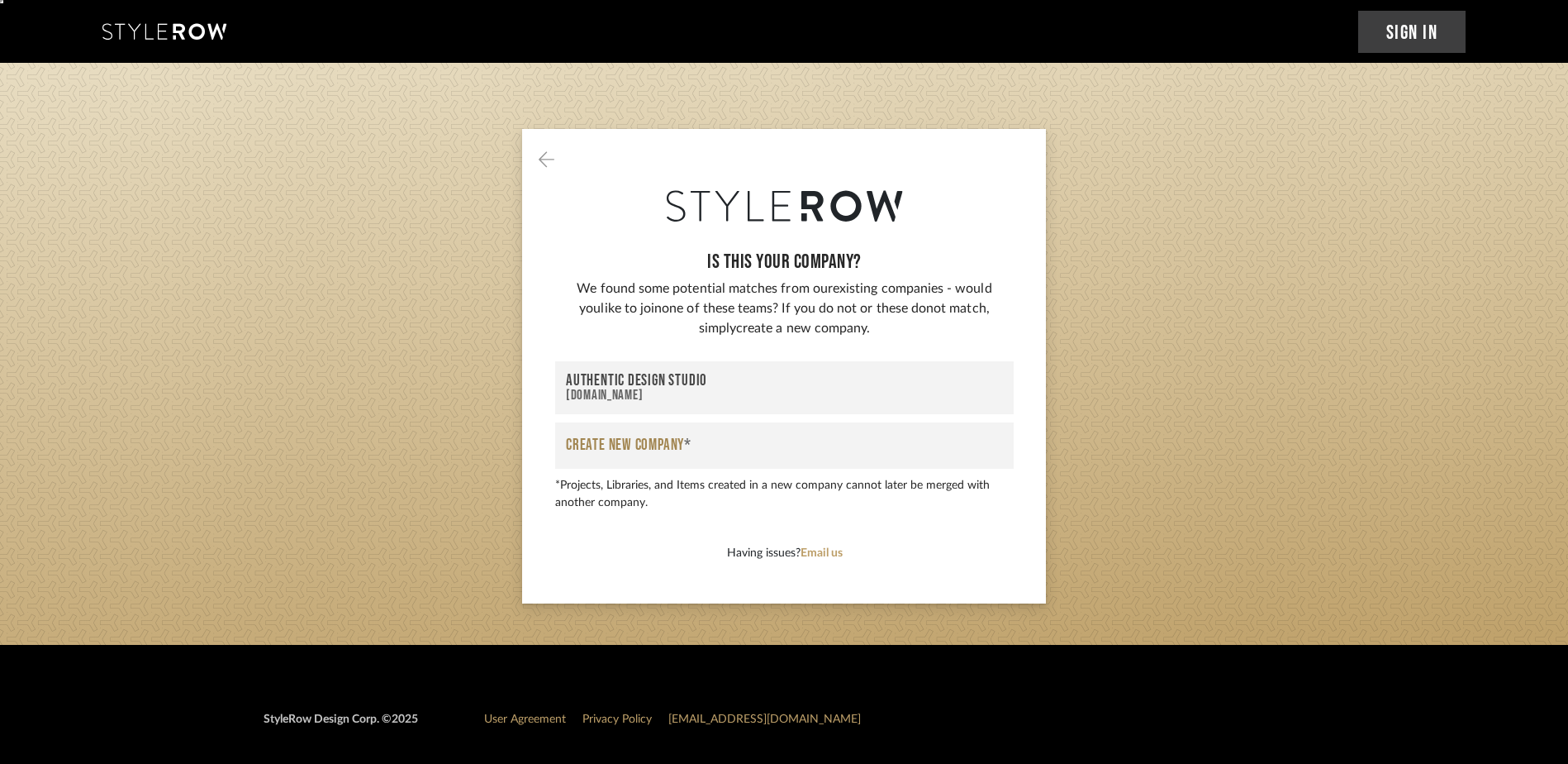
click at [638, 464] on button "Create New Company *" at bounding box center [784, 446] width 458 height 47
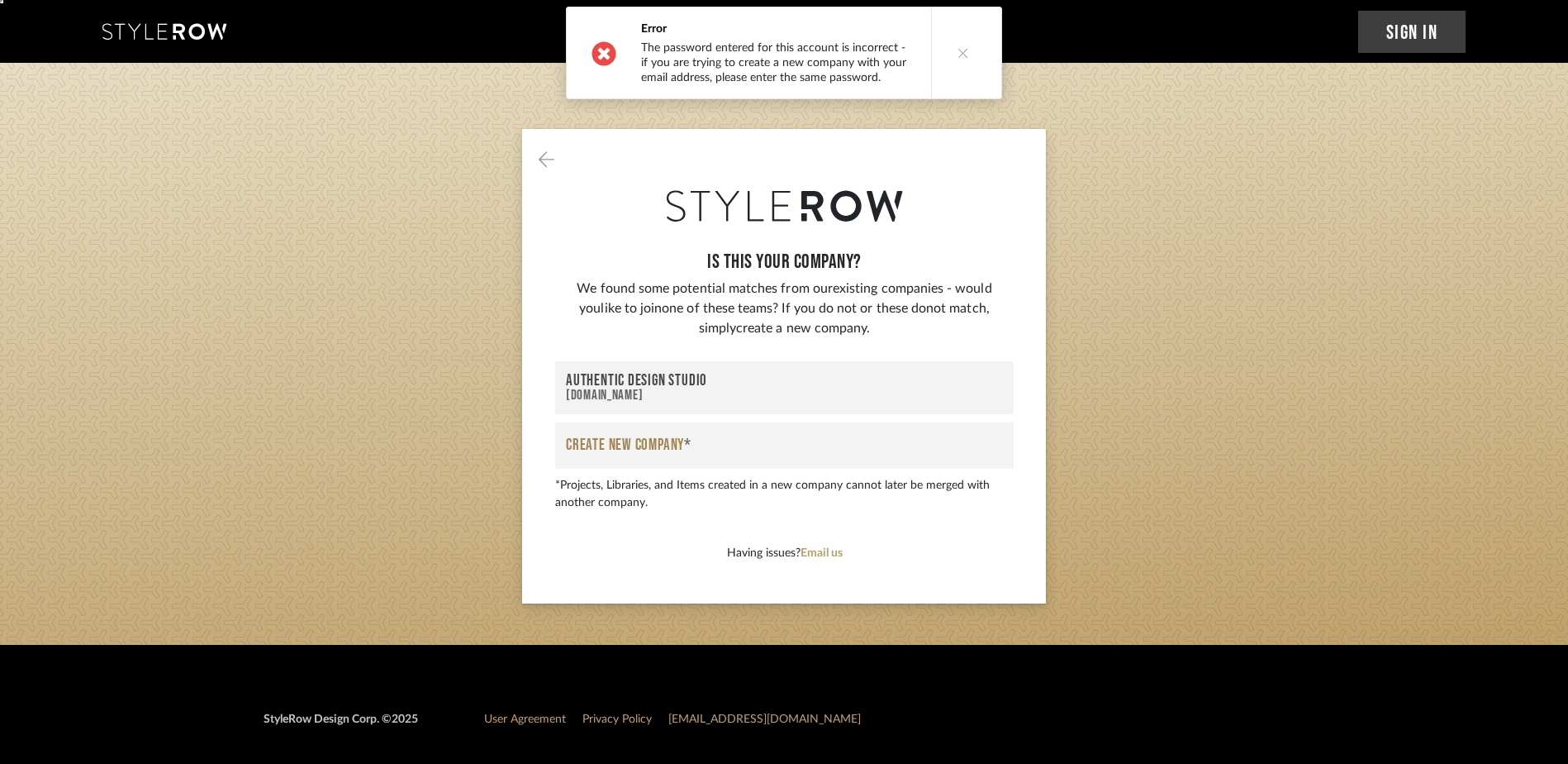
click at [978, 54] on button at bounding box center [963, 53] width 63 height 91
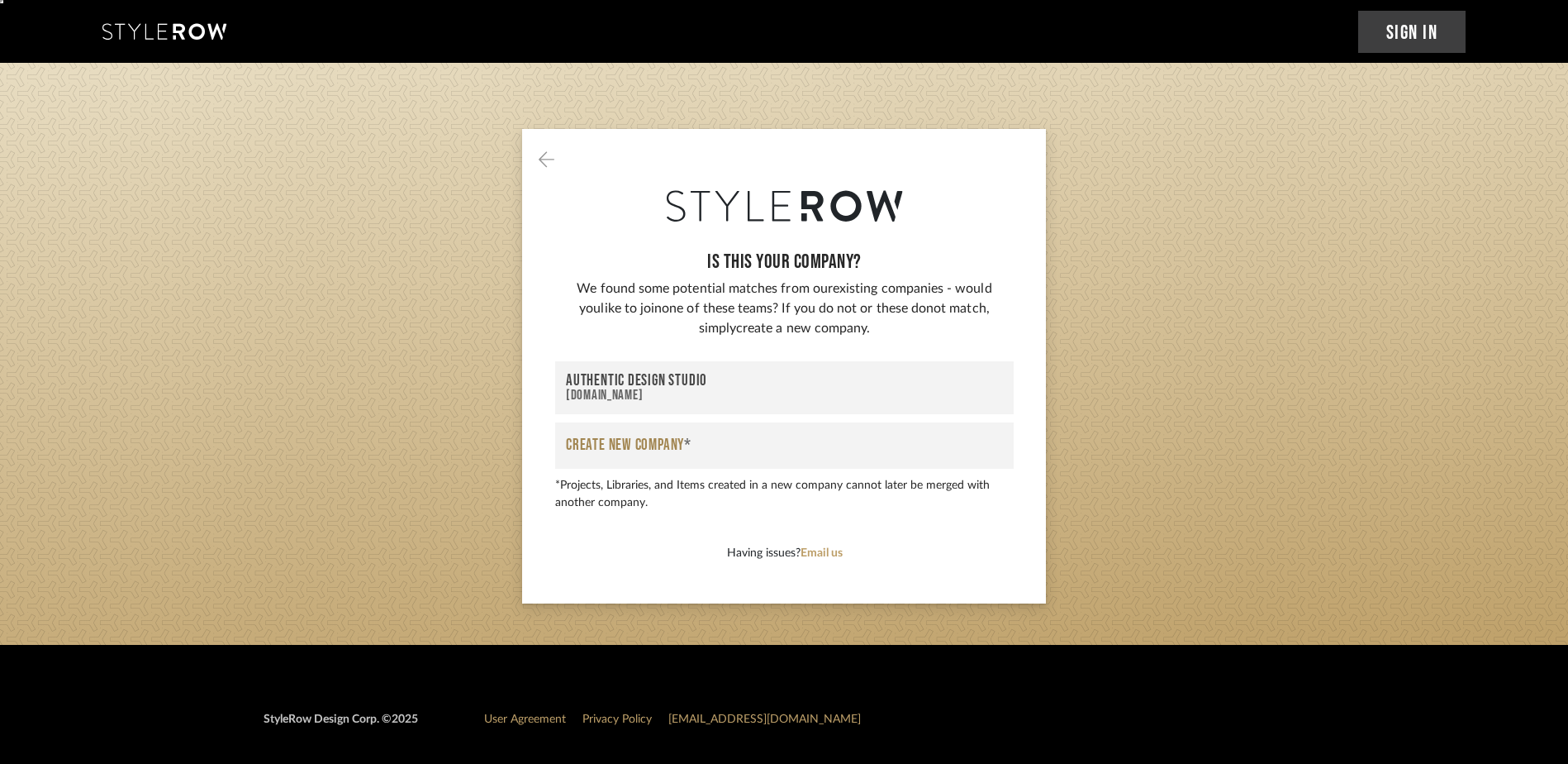
click at [778, 385] on div "Authentic Design Studio" at bounding box center [784, 381] width 437 height 16
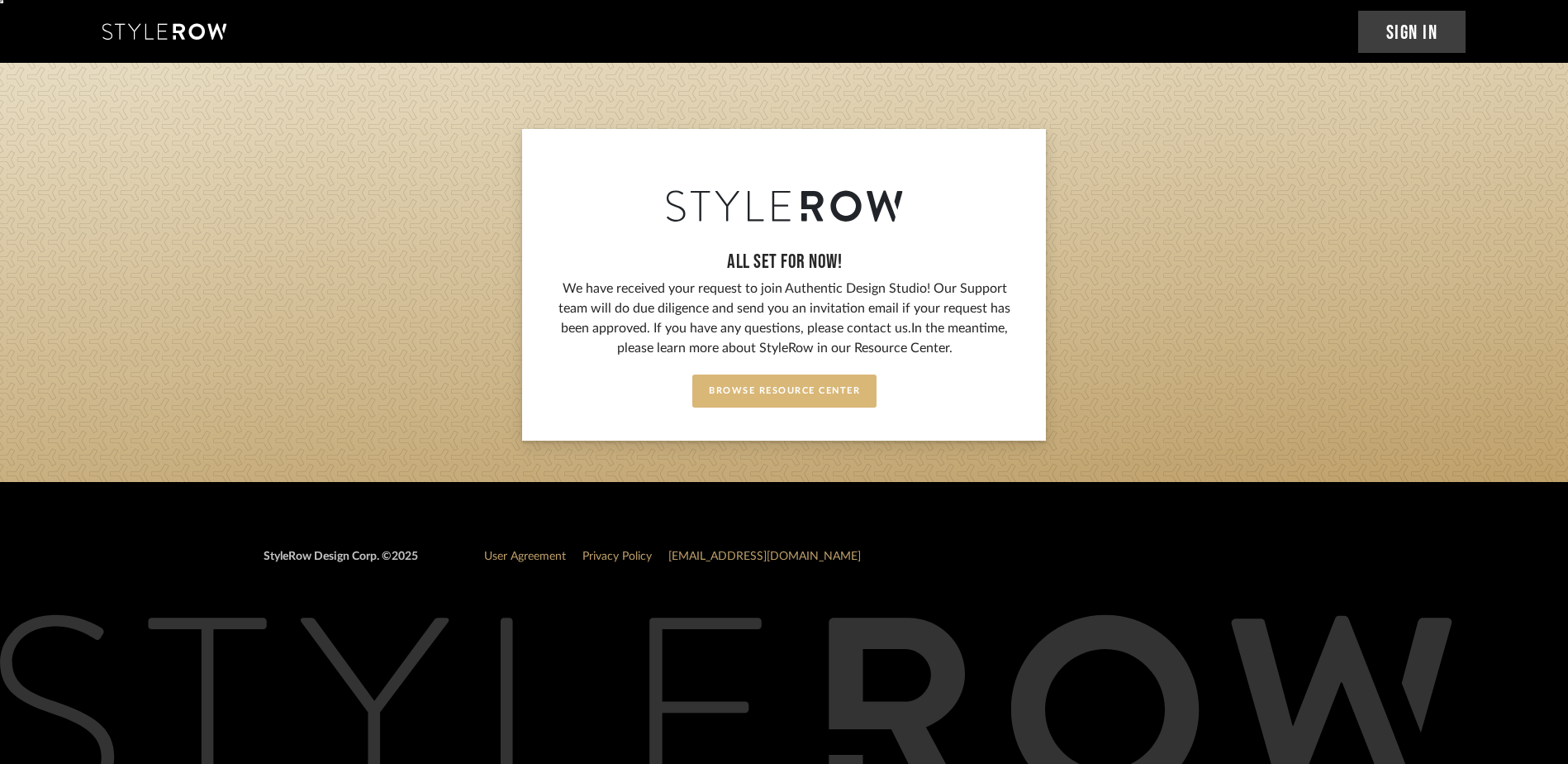
click at [786, 388] on button "Browse Resource Center" at bounding box center [784, 391] width 184 height 33
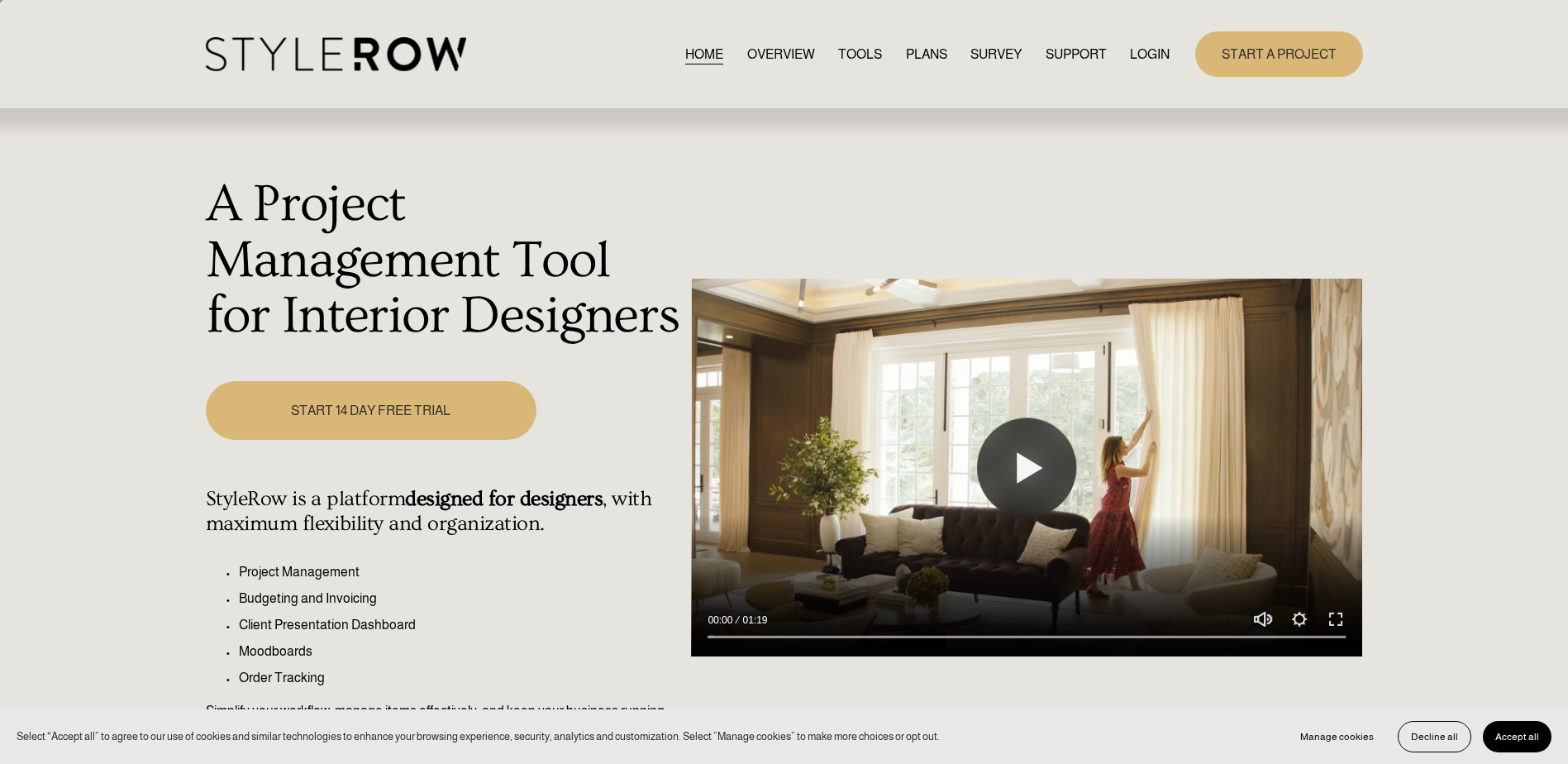
click at [1076, 51] on span "SUPPORT" at bounding box center [1075, 54] width 61 height 20
click at [0, 0] on span "CONTACT US" at bounding box center [0, 0] width 0 height 0
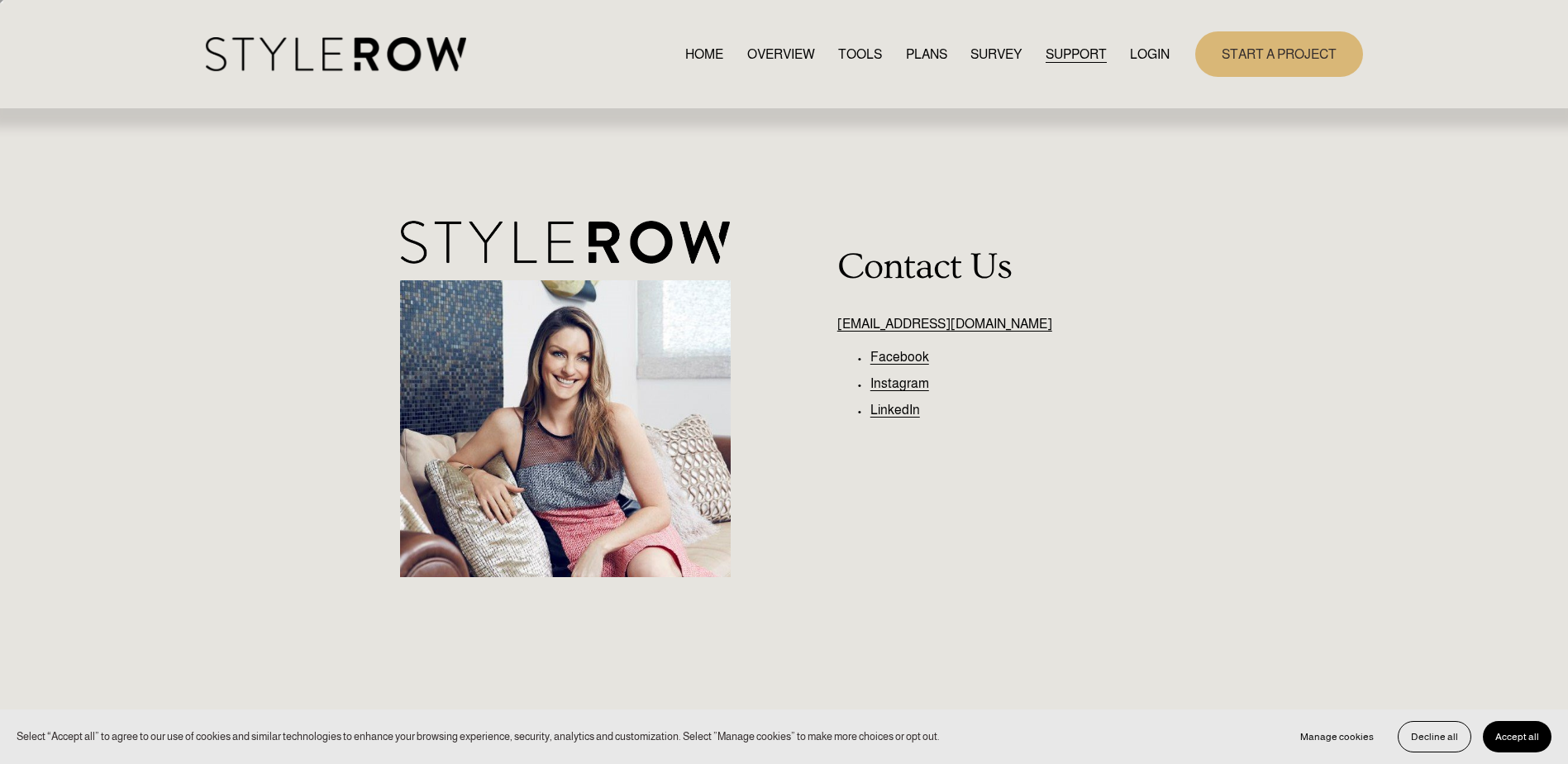
click at [945, 326] on link "[EMAIL_ADDRESS][DOMAIN_NAME]" at bounding box center [944, 323] width 215 height 14
click at [1185, 516] on div "[EMAIL_ADDRESS][DOMAIN_NAME] Facebook Instagram LinkedIn Contact Us" at bounding box center [784, 428] width 1568 height 433
drag, startPoint x: 989, startPoint y: 323, endPoint x: 814, endPoint y: 333, distance: 175.3
click at [814, 333] on div "[EMAIL_ADDRESS][DOMAIN_NAME] Facebook Instagram LinkedIn Contact Us" at bounding box center [784, 428] width 1568 height 433
copy link "[EMAIL_ADDRESS][DOMAIN_NAME]"
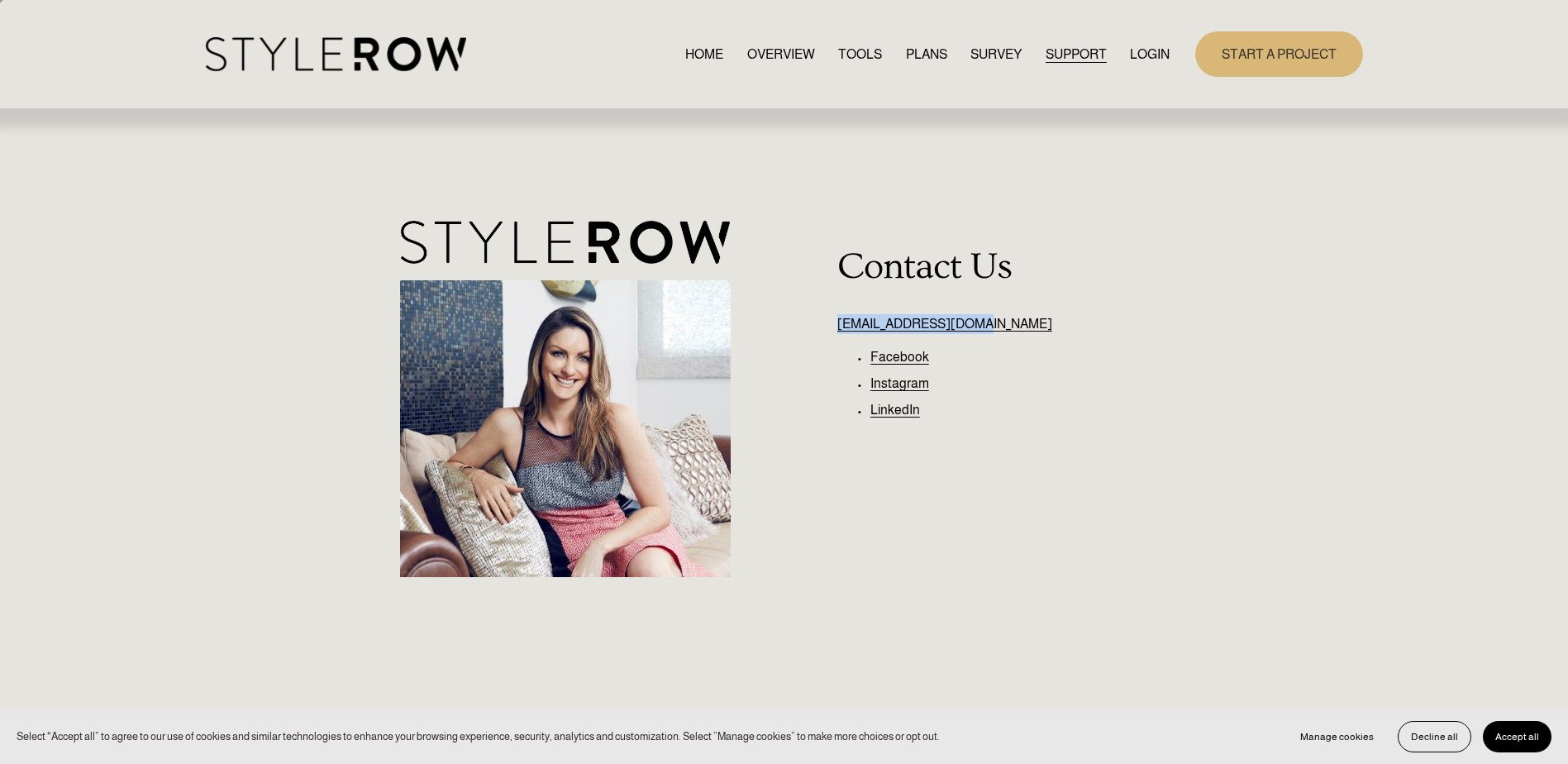
click at [1156, 48] on link "LOGIN" at bounding box center [1150, 53] width 40 height 23
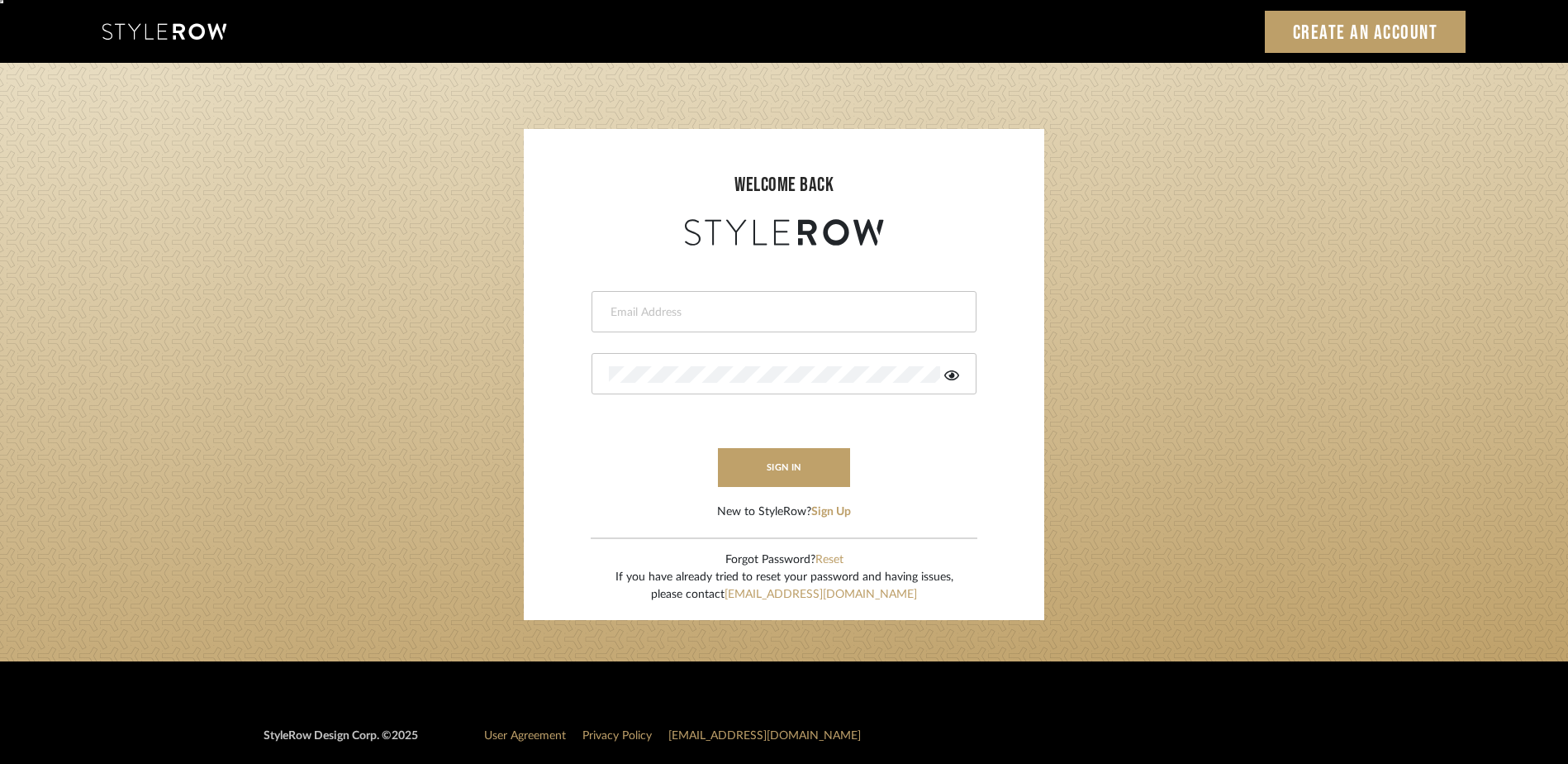
type input "[PERSON_NAME][EMAIL_ADDRESS][DOMAIN_NAME]"
click at [952, 383] on div at bounding box center [784, 374] width 385 height 42
click at [953, 374] on icon at bounding box center [952, 376] width 15 height 10
click at [796, 467] on button "sign in" at bounding box center [784, 468] width 132 height 39
click at [710, 362] on div at bounding box center [784, 374] width 385 height 42
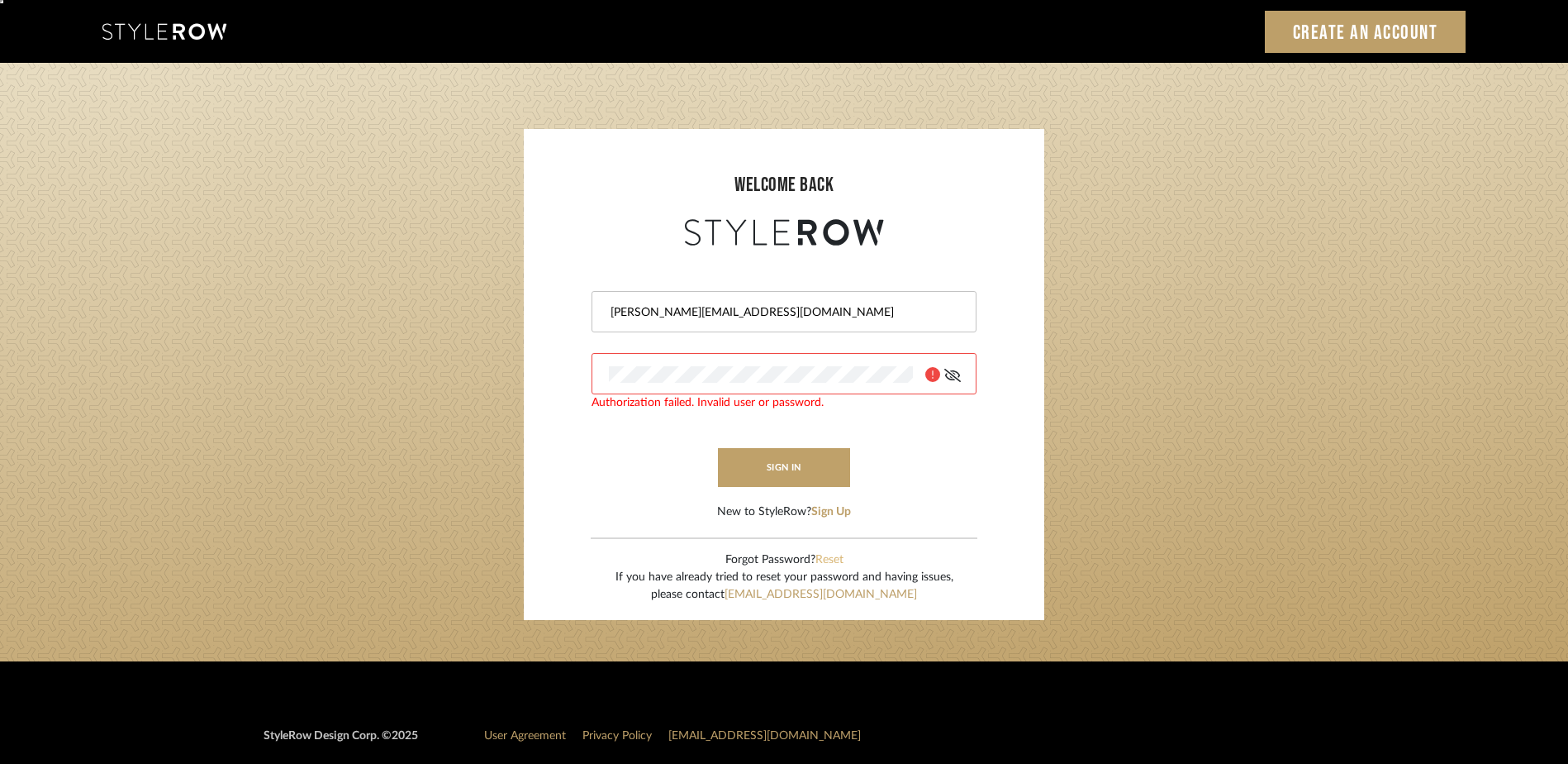
click at [828, 554] on button "Reset" at bounding box center [829, 559] width 28 height 18
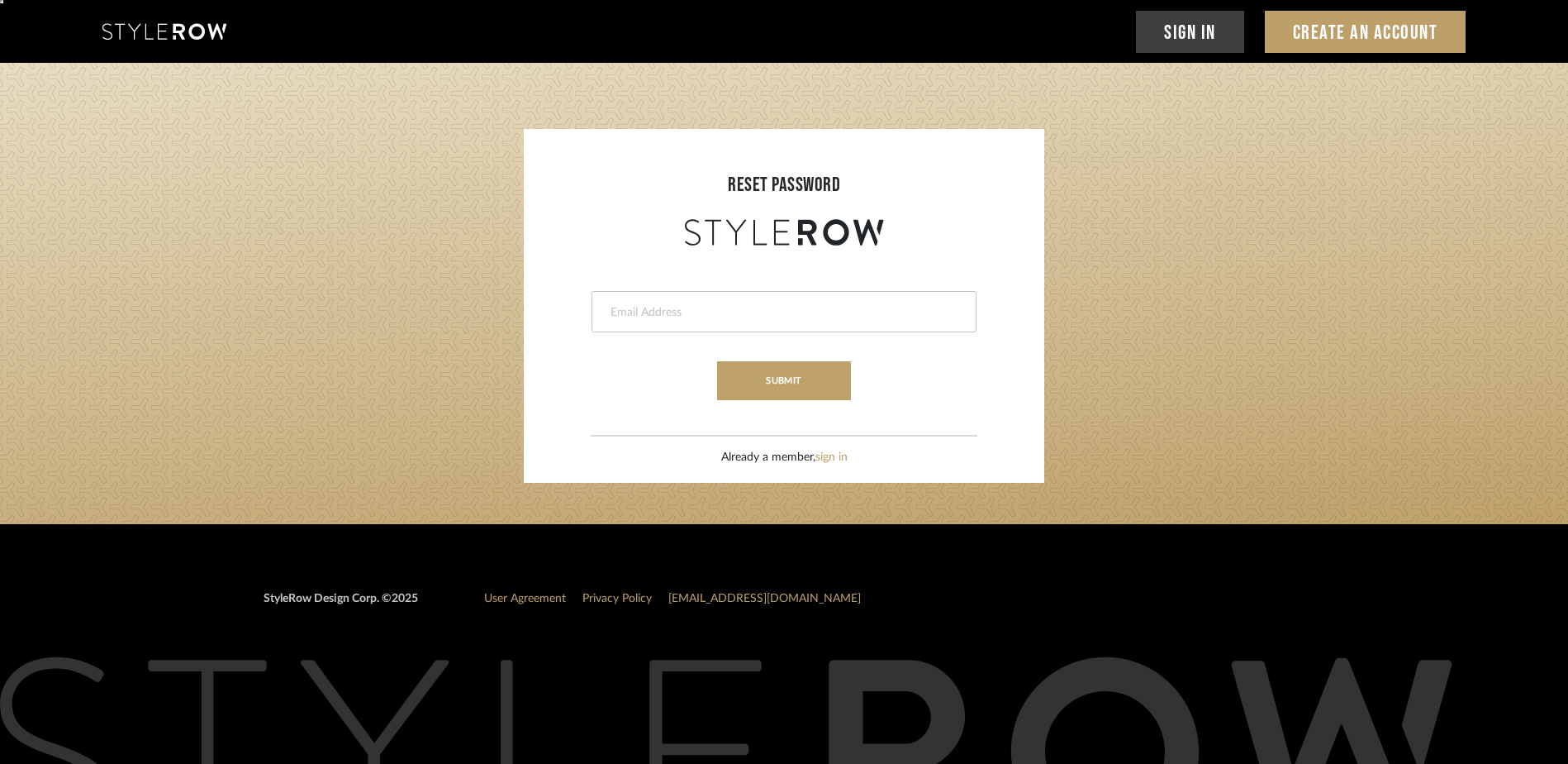
click at [753, 311] on input "email" at bounding box center [782, 312] width 346 height 17
type input "ashley@authenticdesign.studio"
click at [813, 368] on button "submit" at bounding box center [783, 381] width 133 height 39
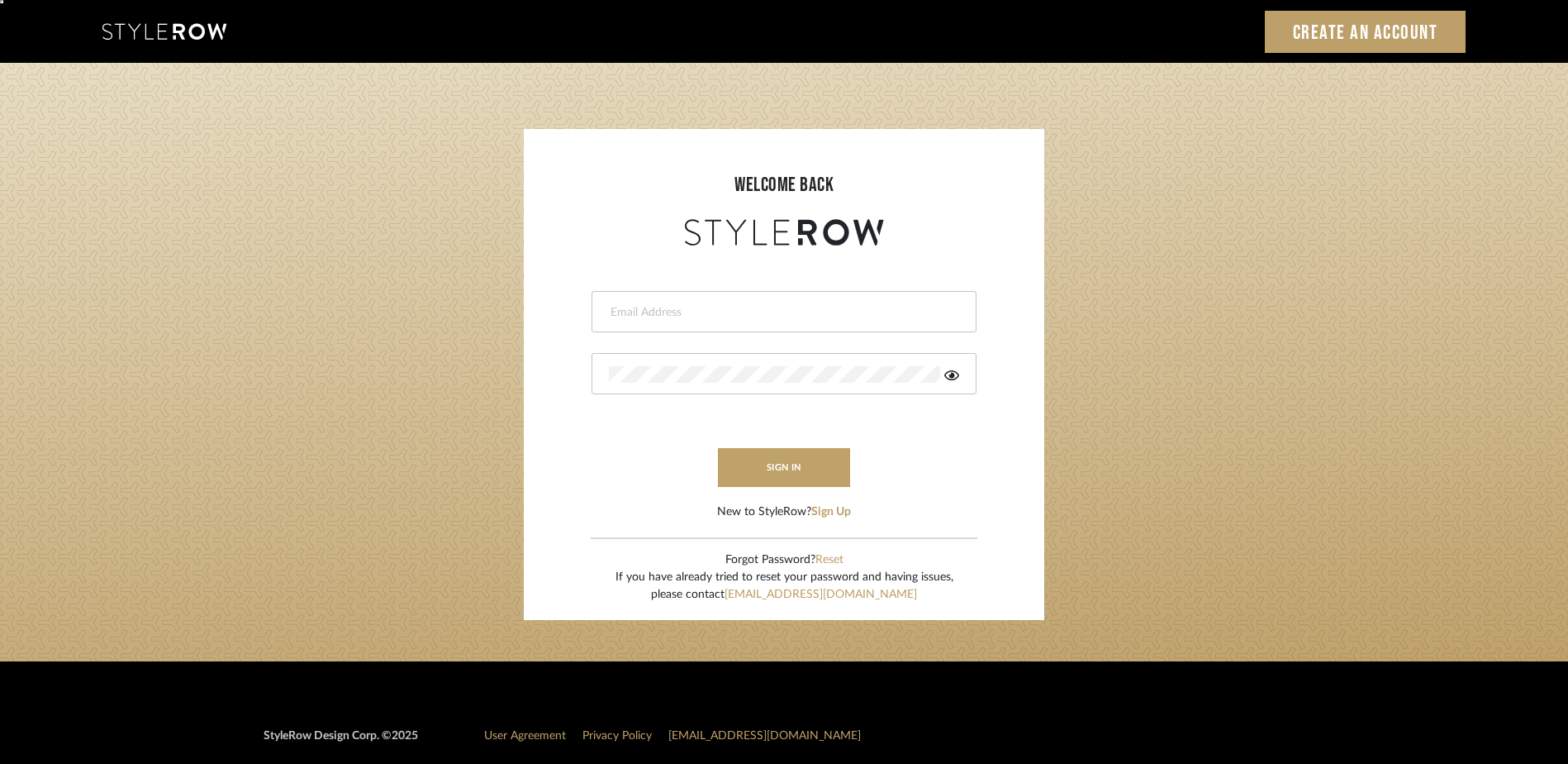
type input "[PERSON_NAME][EMAIL_ADDRESS][DOMAIN_NAME]"
drag, startPoint x: 978, startPoint y: 379, endPoint x: 960, endPoint y: 371, distance: 19.7
click at [976, 377] on form "[PERSON_NAME][EMAIL_ADDRESS][DOMAIN_NAME] sign in New to StyleRow? Sign Up" at bounding box center [784, 385] width 487 height 271
click at [947, 367] on fa-icon at bounding box center [952, 375] width 15 height 17
click at [799, 453] on button "sign in" at bounding box center [784, 468] width 132 height 39
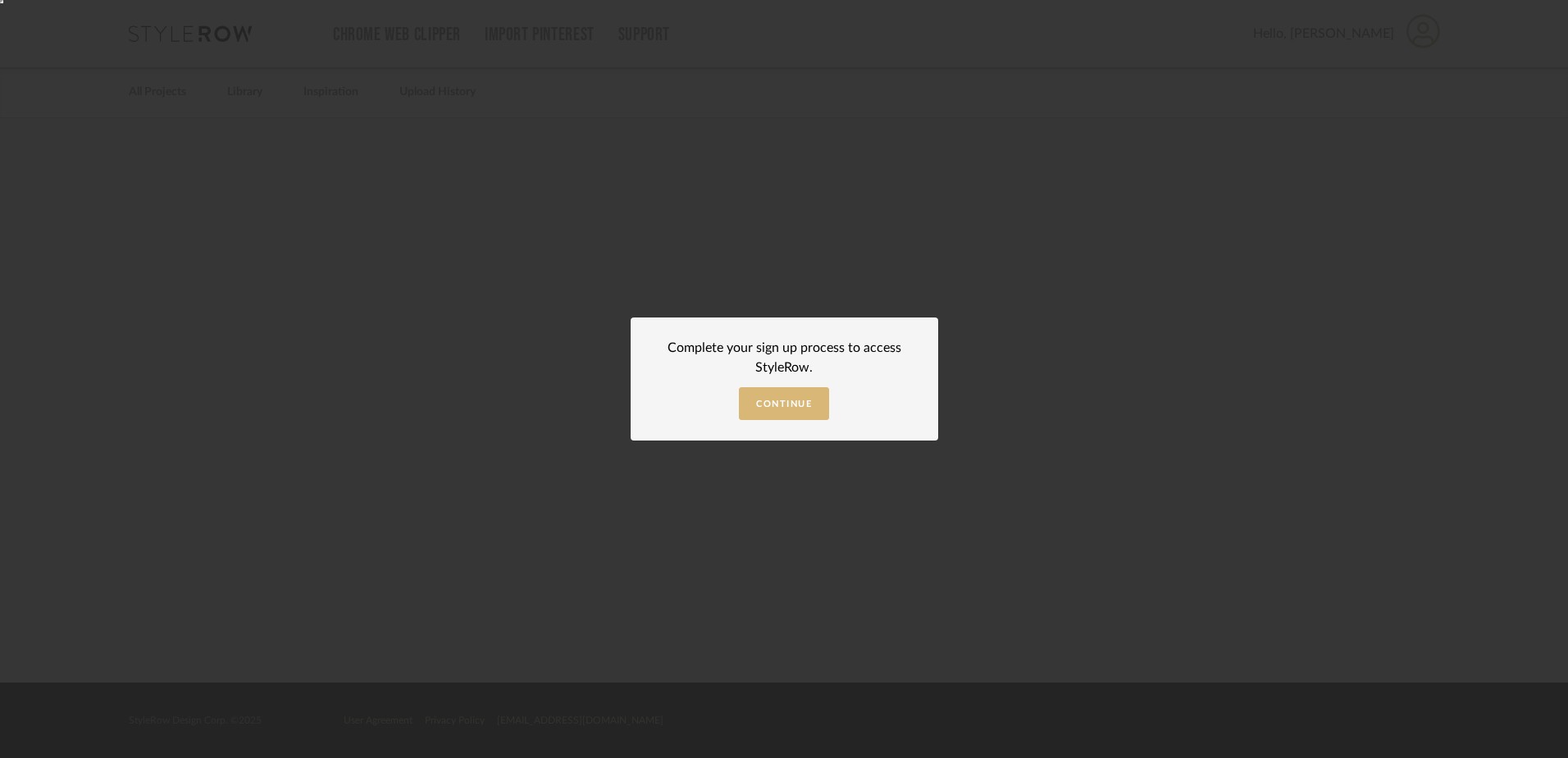
click at [779, 402] on span "Continue" at bounding box center [784, 403] width 55 height 9
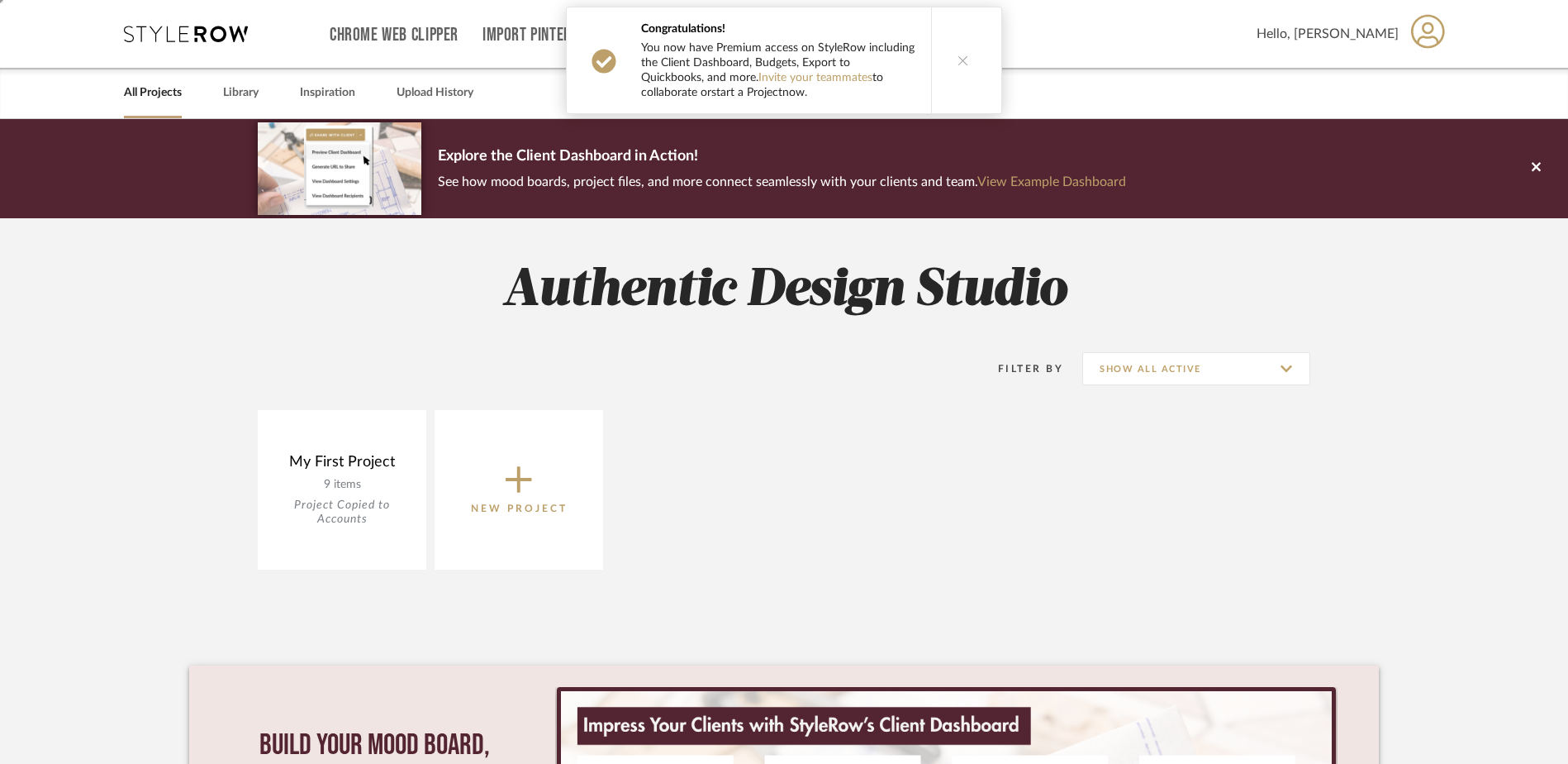
click at [749, 91] on link "start a Project" at bounding box center [746, 93] width 71 height 12
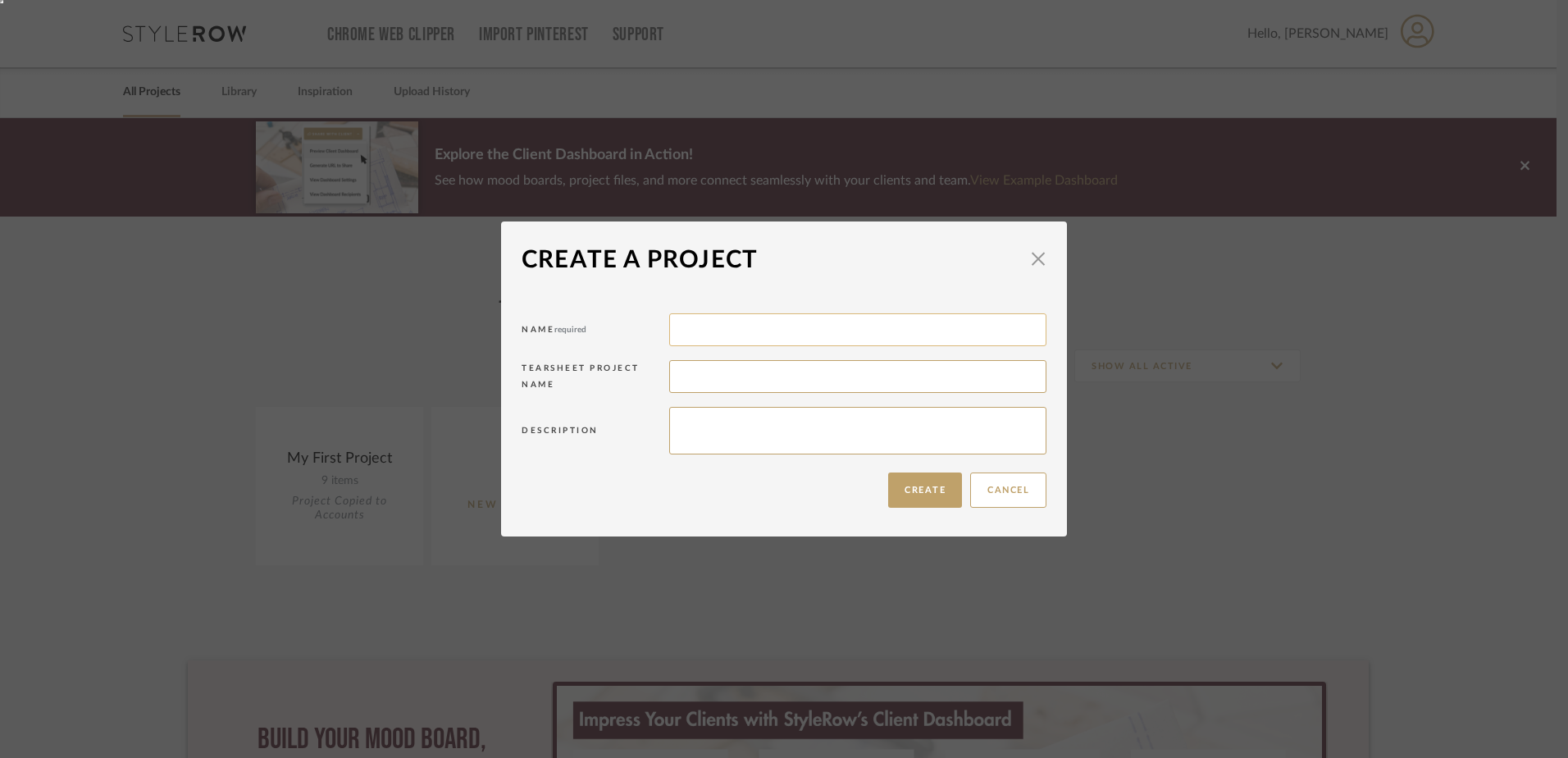
click at [780, 329] on input at bounding box center [857, 330] width 377 height 33
type input "Gillies"
type textarea "New construction"
click at [930, 481] on button "Create" at bounding box center [924, 490] width 74 height 36
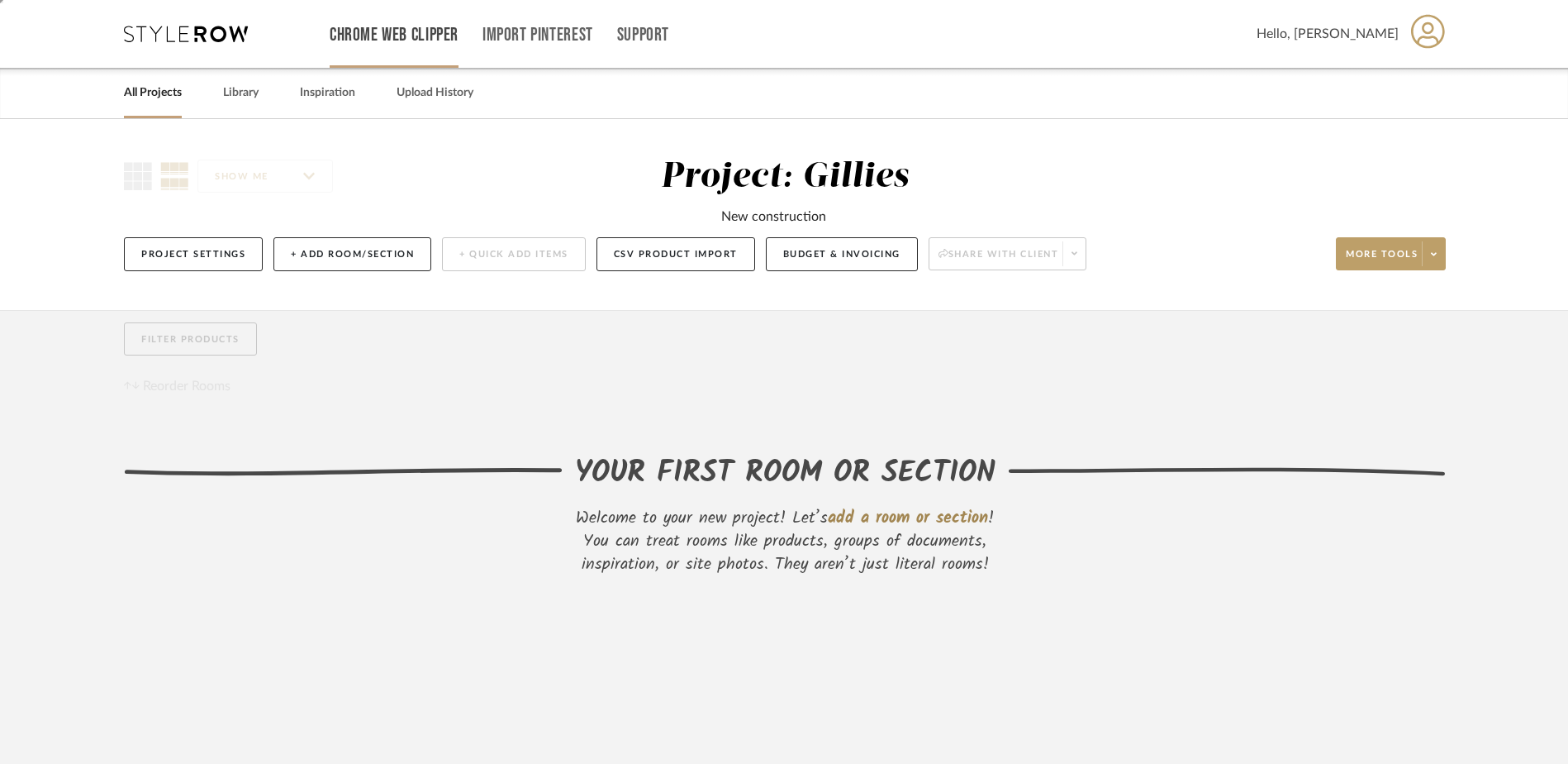
click at [405, 34] on link "Chrome Web Clipper" at bounding box center [394, 35] width 129 height 14
